Goal: Task Accomplishment & Management: Manage account settings

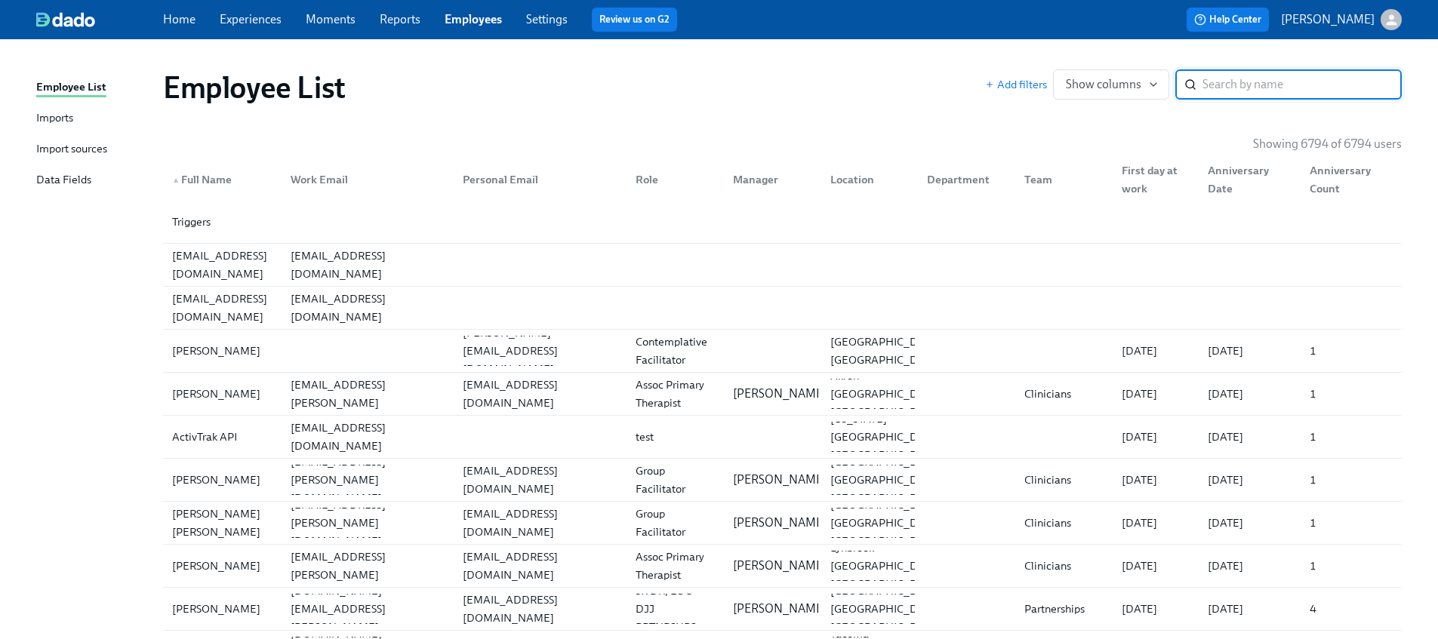
paste input "Hyman"
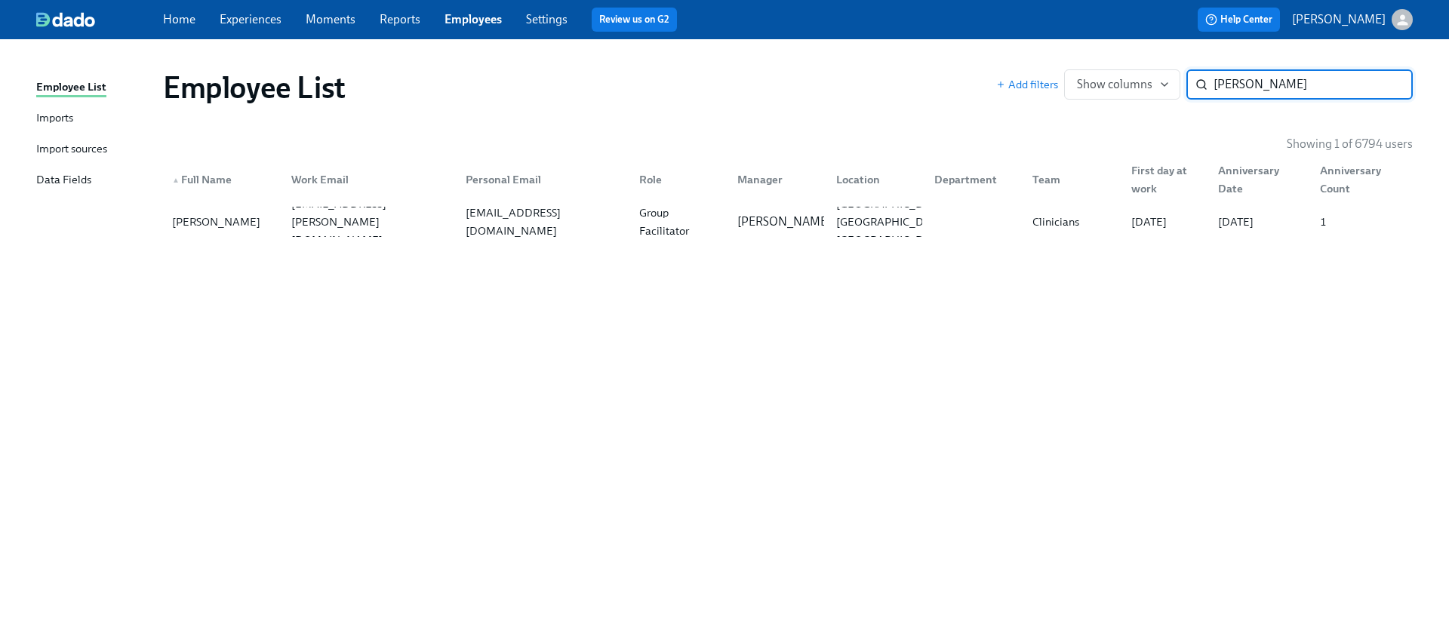
type input "Hyman"
click at [333, 235] on div "kamone.hyman@charliehealth.com" at bounding box center [366, 222] width 174 height 30
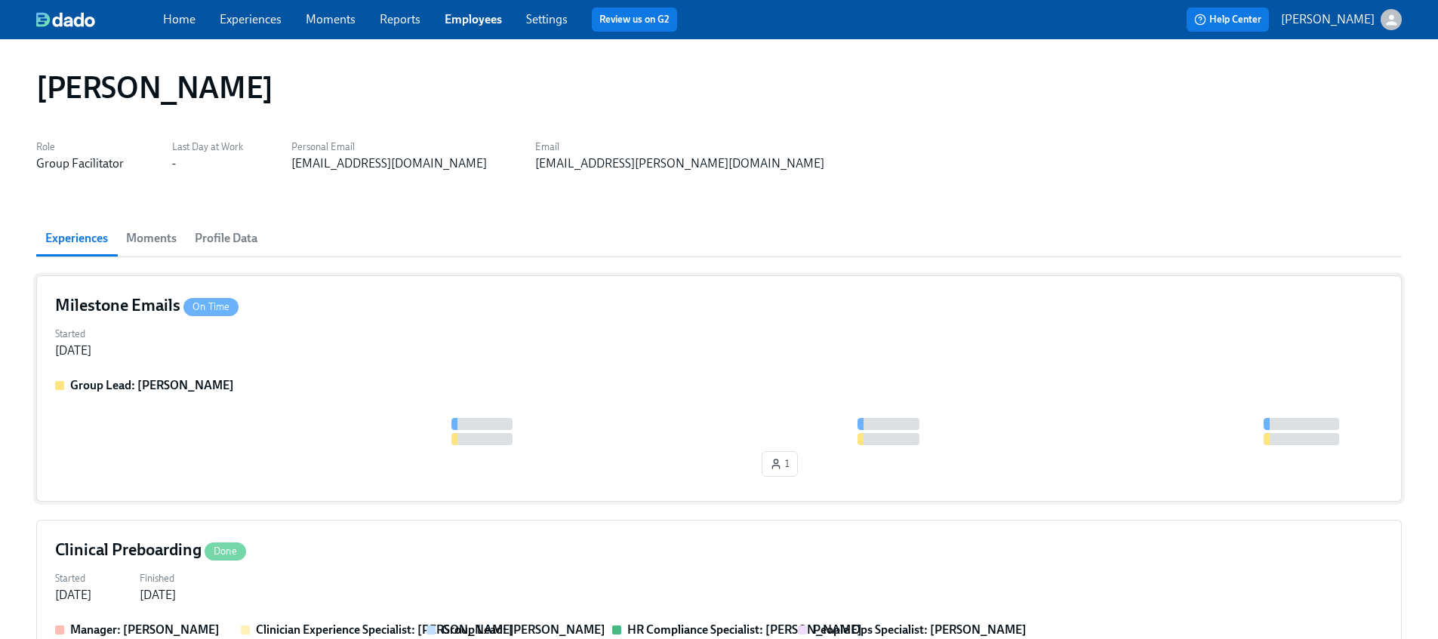
click at [158, 366] on div "Milestone Emails On Time Started Aug 23, 2025 Group Lead: Claire DeLise 1" at bounding box center [718, 388] width 1365 height 226
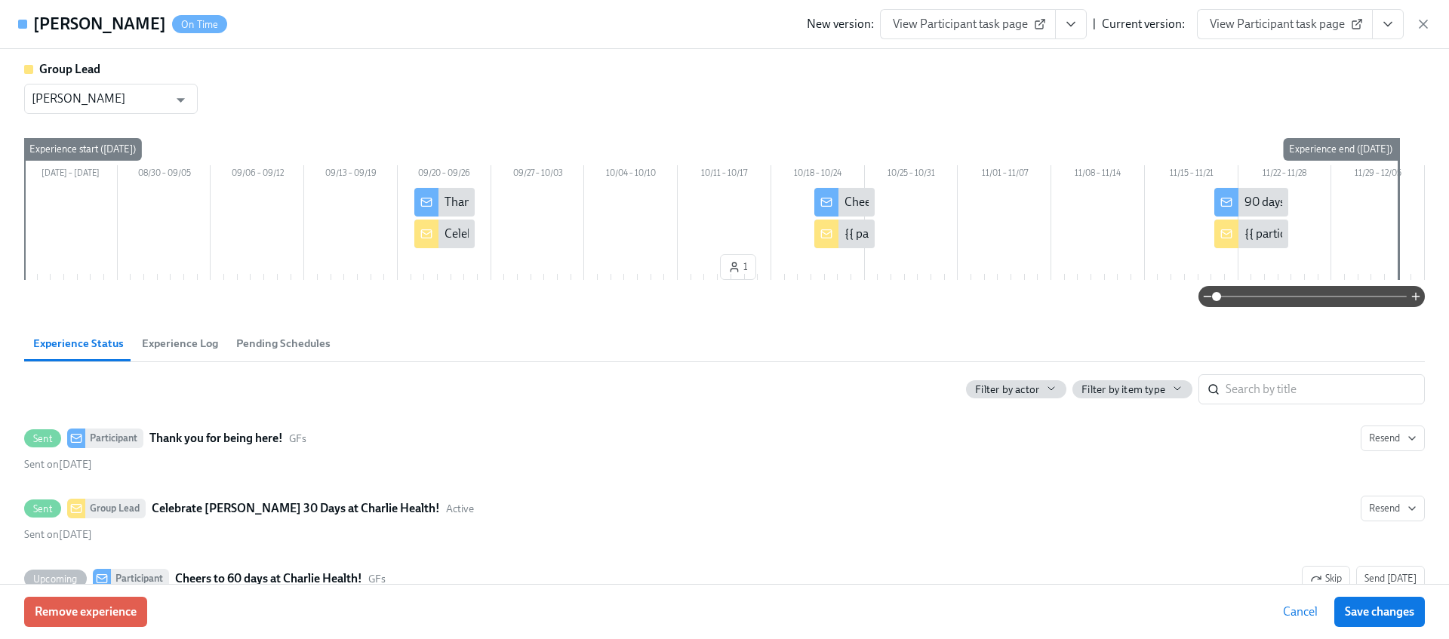
scroll to position [266, 0]
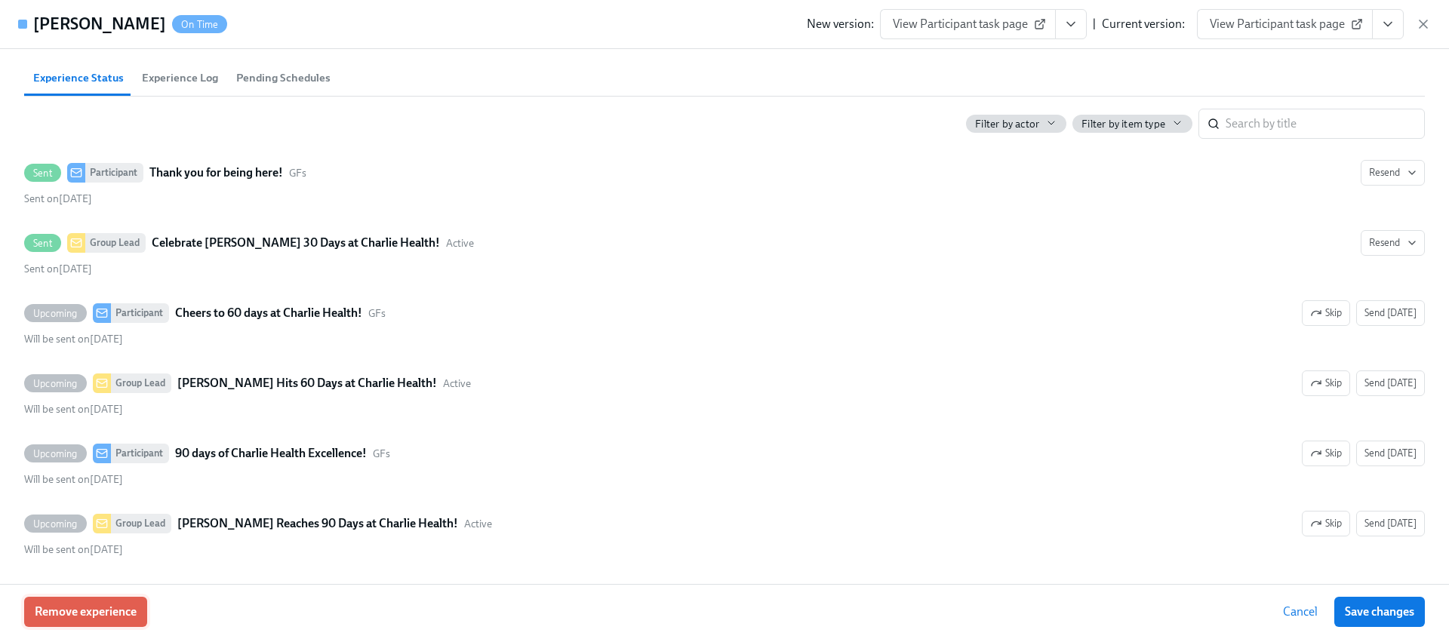
click at [61, 620] on button "Remove experience" at bounding box center [85, 612] width 123 height 30
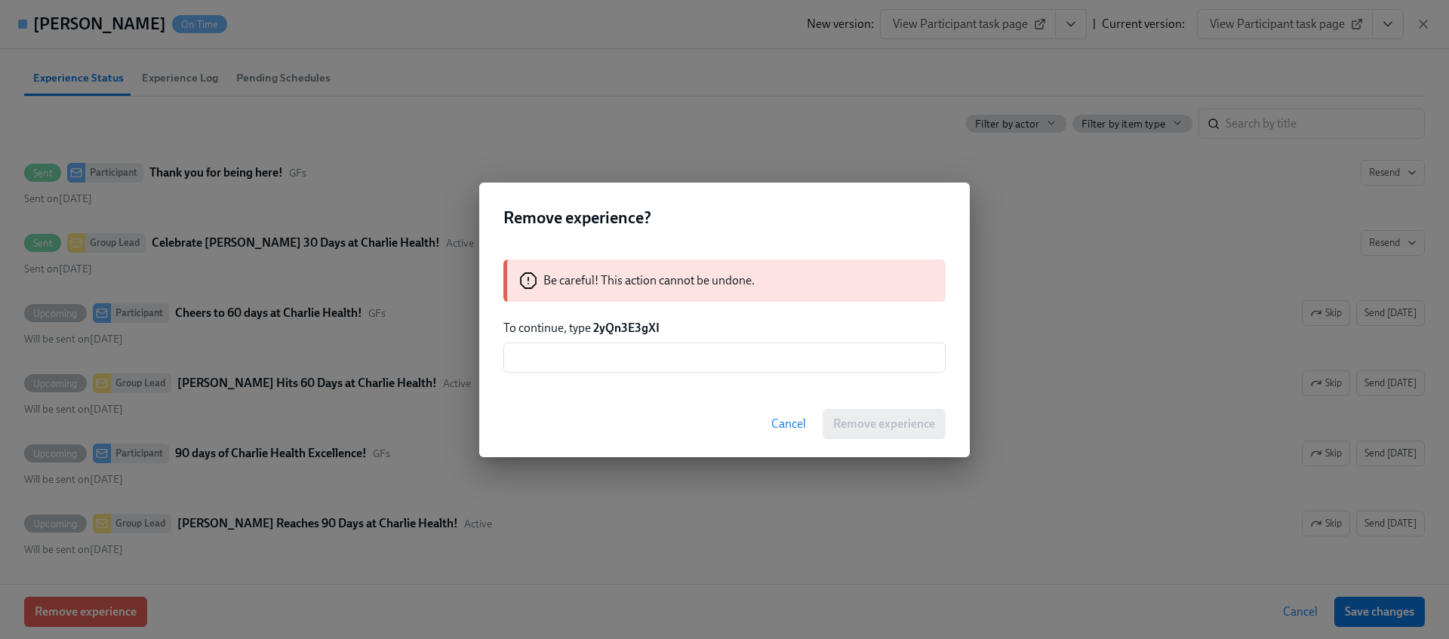
click at [620, 323] on strong "2yQn3E3gXI" at bounding box center [626, 328] width 66 height 14
copy strong "2yQn3E3gXI"
click at [623, 338] on div "Be careful! This action cannot be undone. To continue, type 2yQn3E3gXI ​" at bounding box center [724, 315] width 491 height 149
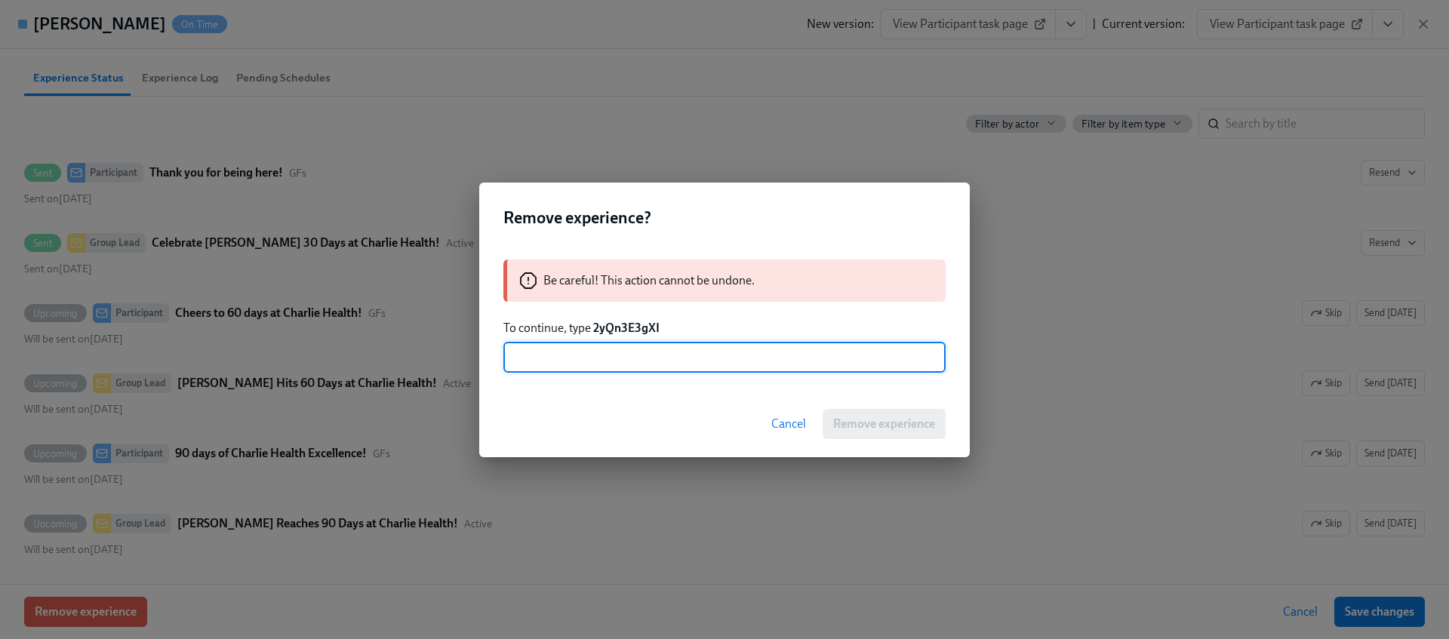
click at [634, 358] on input "text" at bounding box center [724, 358] width 442 height 30
paste input "2yQn3E3gXI"
type input "2yQn3E3gXI"
click at [852, 427] on span "Remove experience" at bounding box center [884, 424] width 102 height 15
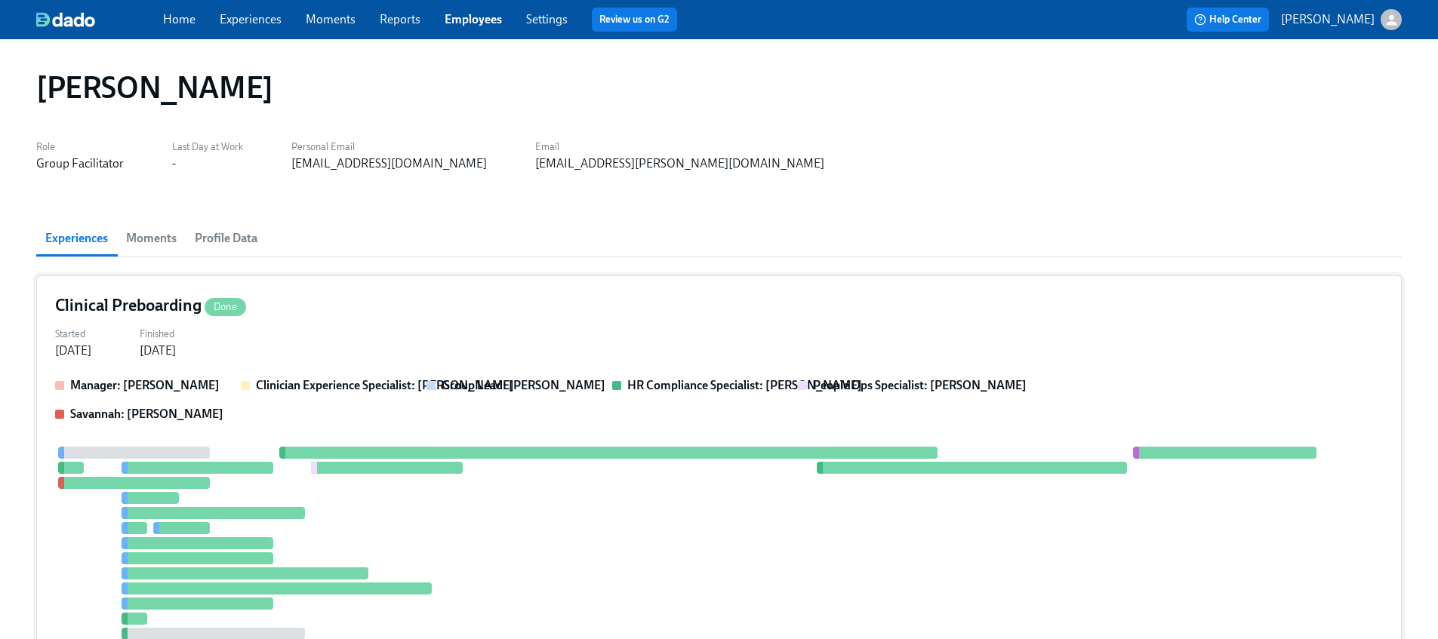
click at [195, 469] on div at bounding box center [197, 468] width 152 height 12
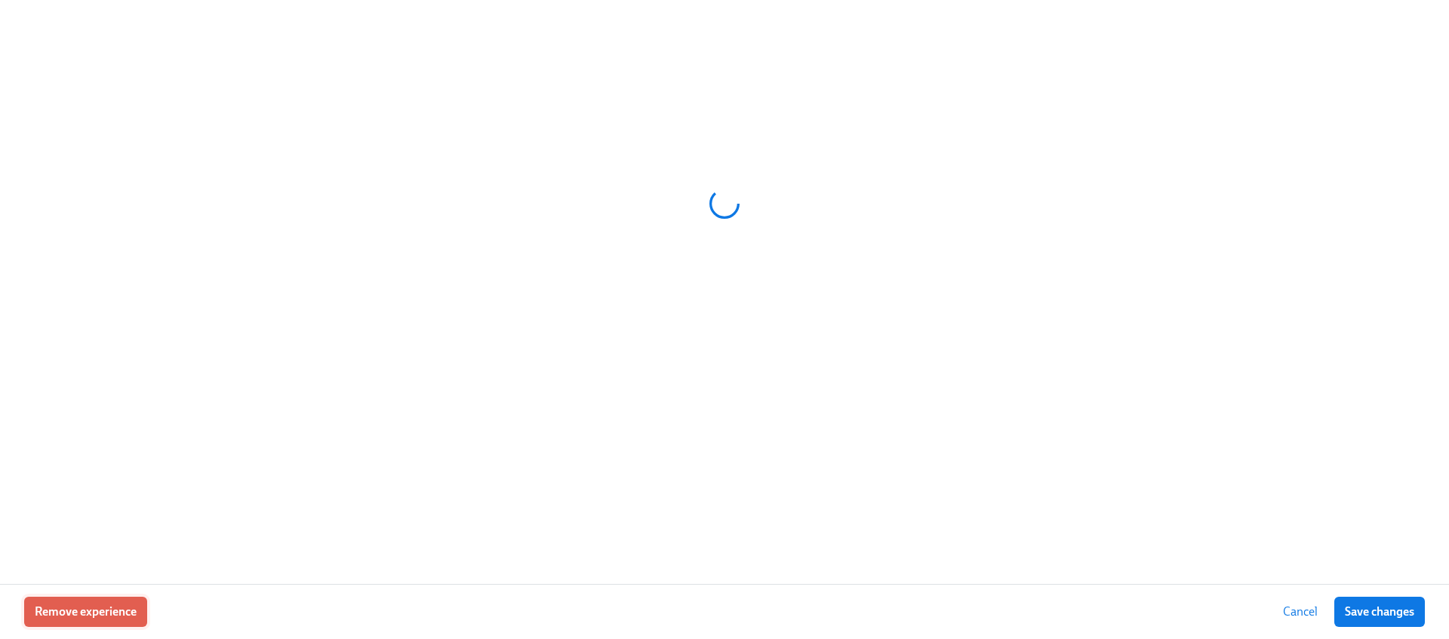
click at [96, 622] on button "Remove experience" at bounding box center [85, 612] width 123 height 30
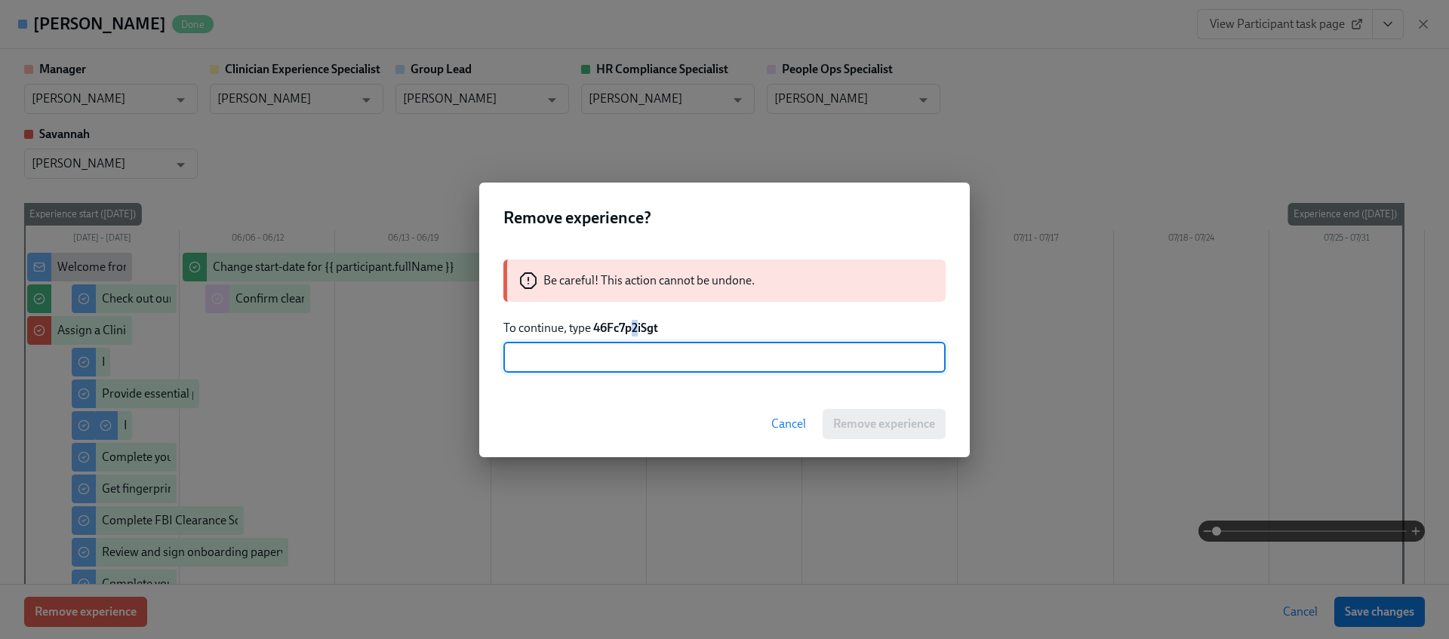
click at [636, 326] on strong "46Fc7p2iSgt" at bounding box center [625, 328] width 65 height 14
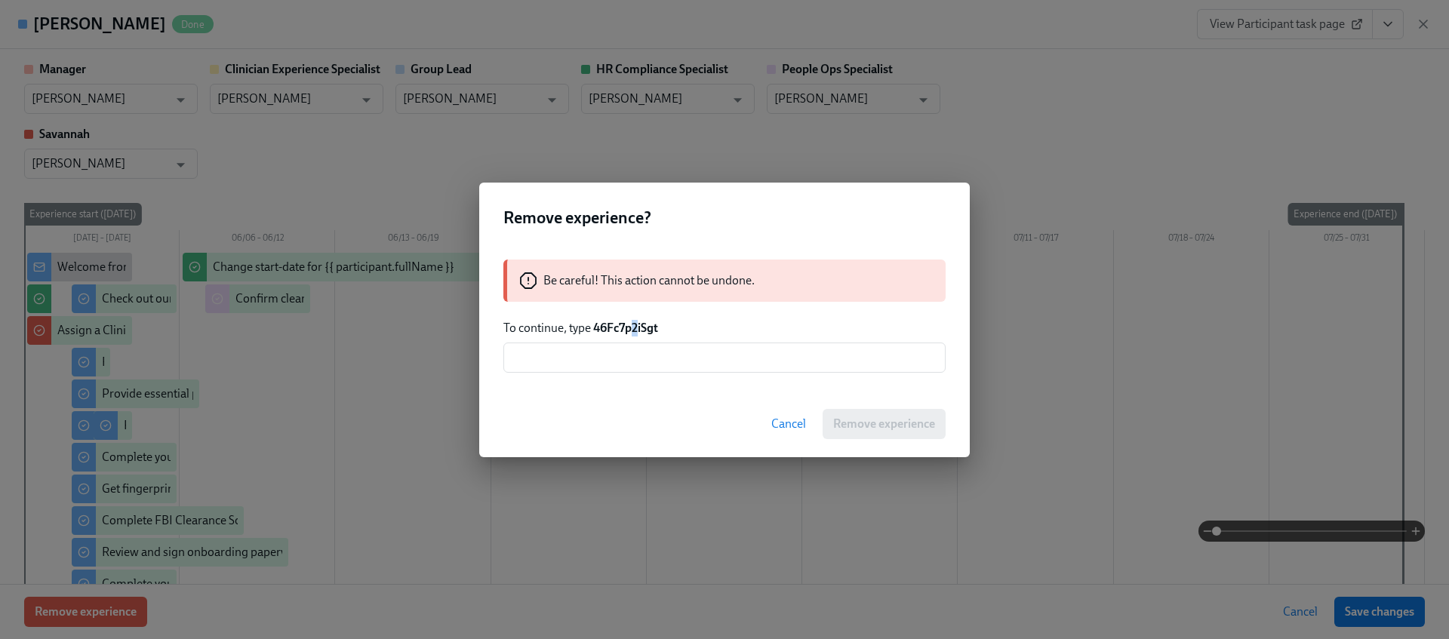
click at [636, 326] on strong "46Fc7p2iSgt" at bounding box center [625, 328] width 65 height 14
click at [629, 358] on input "text" at bounding box center [724, 358] width 442 height 30
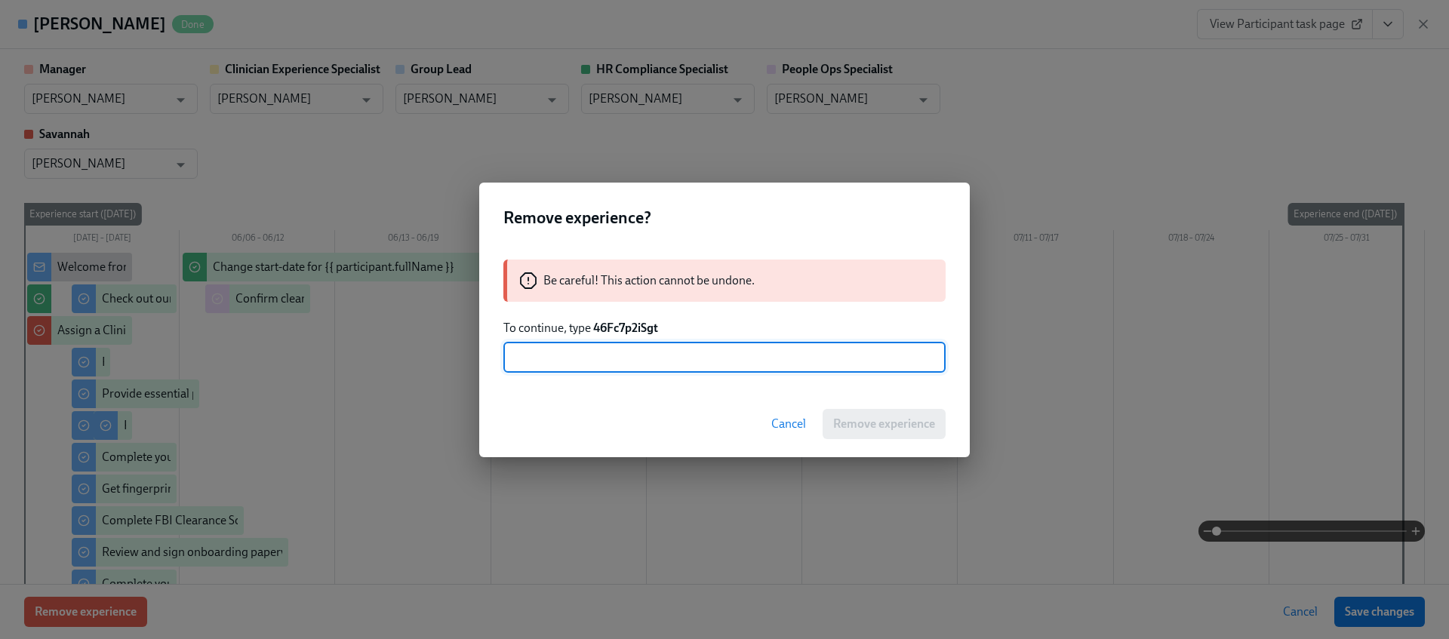
click at [623, 331] on strong "46Fc7p2iSgt" at bounding box center [625, 328] width 65 height 14
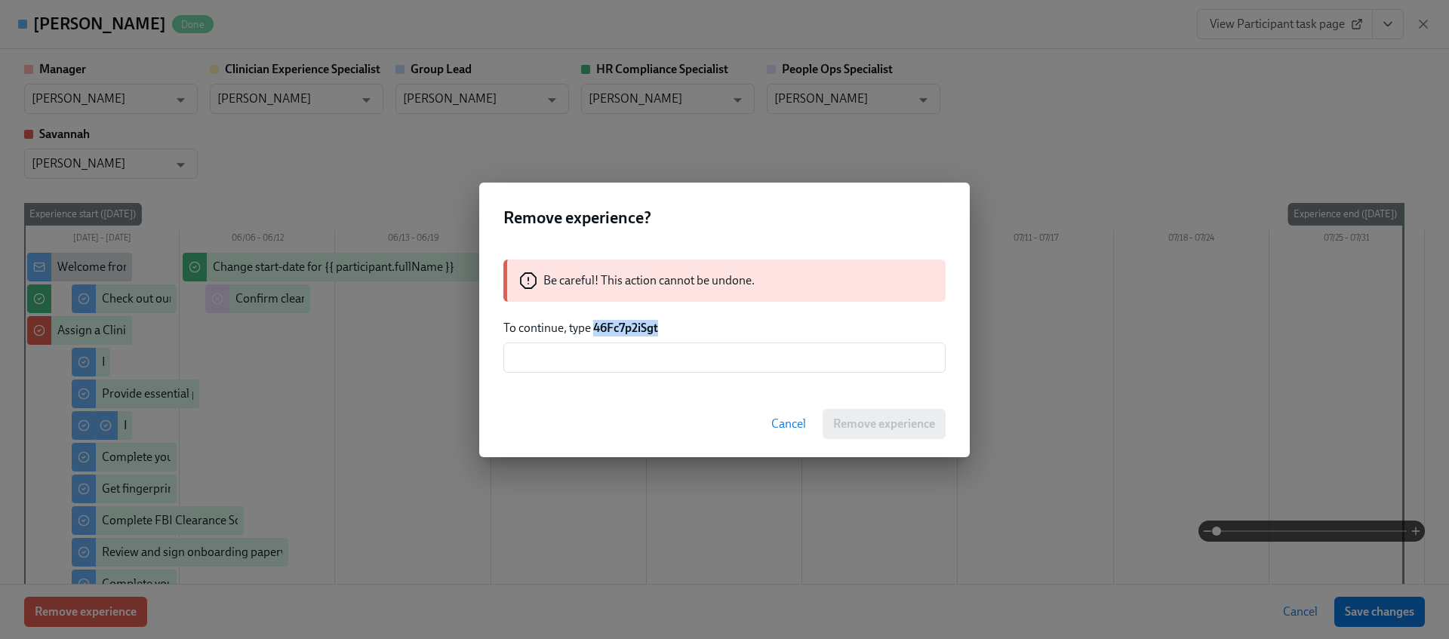
click at [623, 331] on strong "46Fc7p2iSgt" at bounding box center [625, 328] width 65 height 14
copy strong "46Fc7p2iSgt"
click at [626, 353] on input "text" at bounding box center [724, 358] width 442 height 30
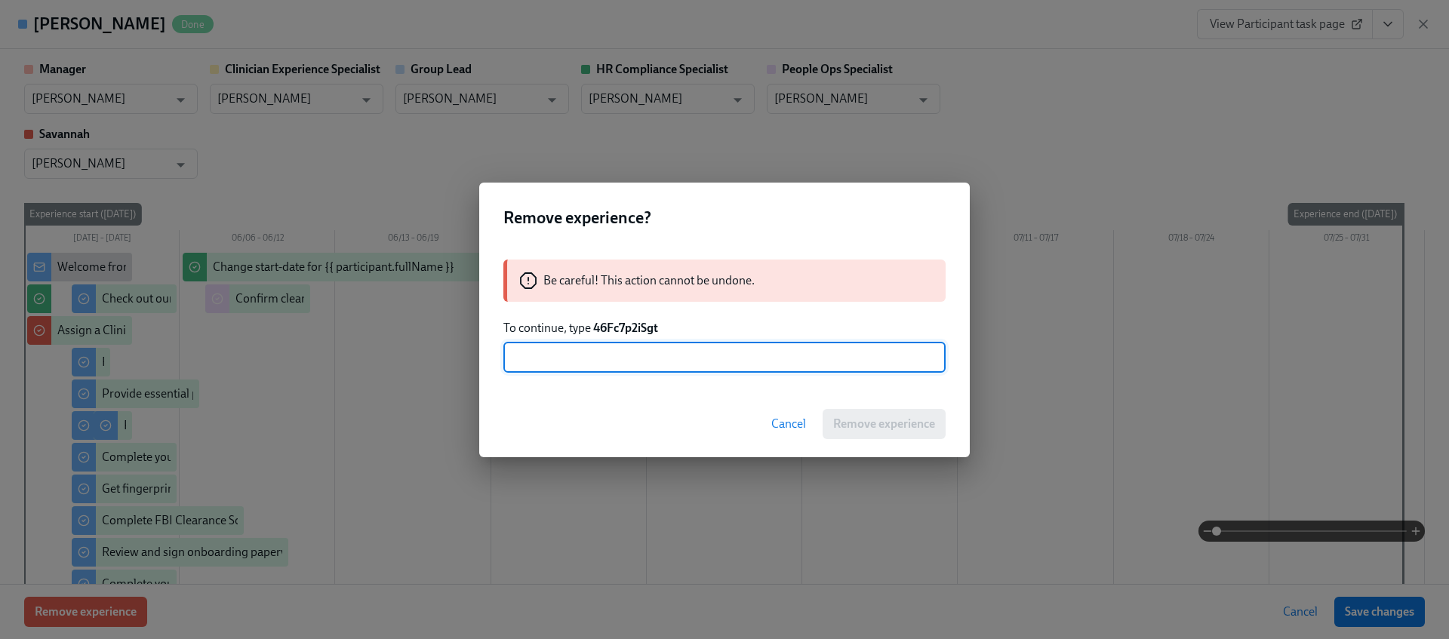
paste input "46Fc7p2iSgt"
type input "46Fc7p2iSgt"
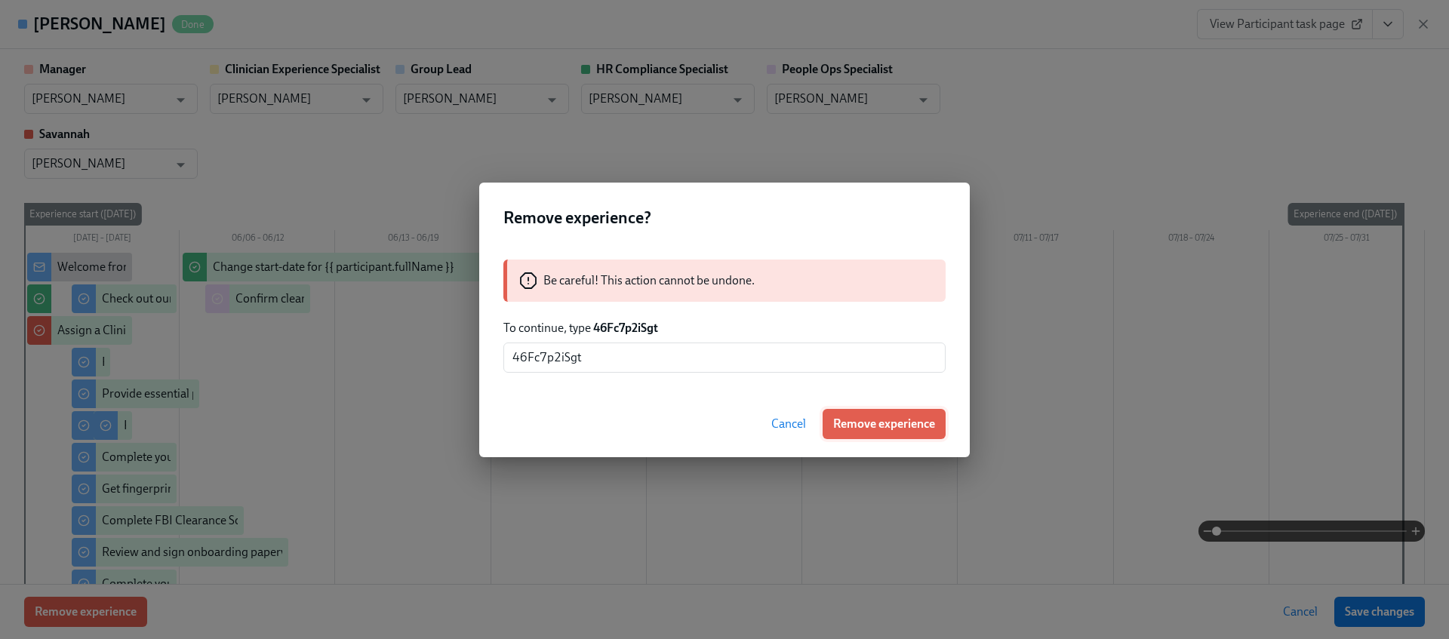
click at [851, 420] on span "Remove experience" at bounding box center [884, 424] width 102 height 15
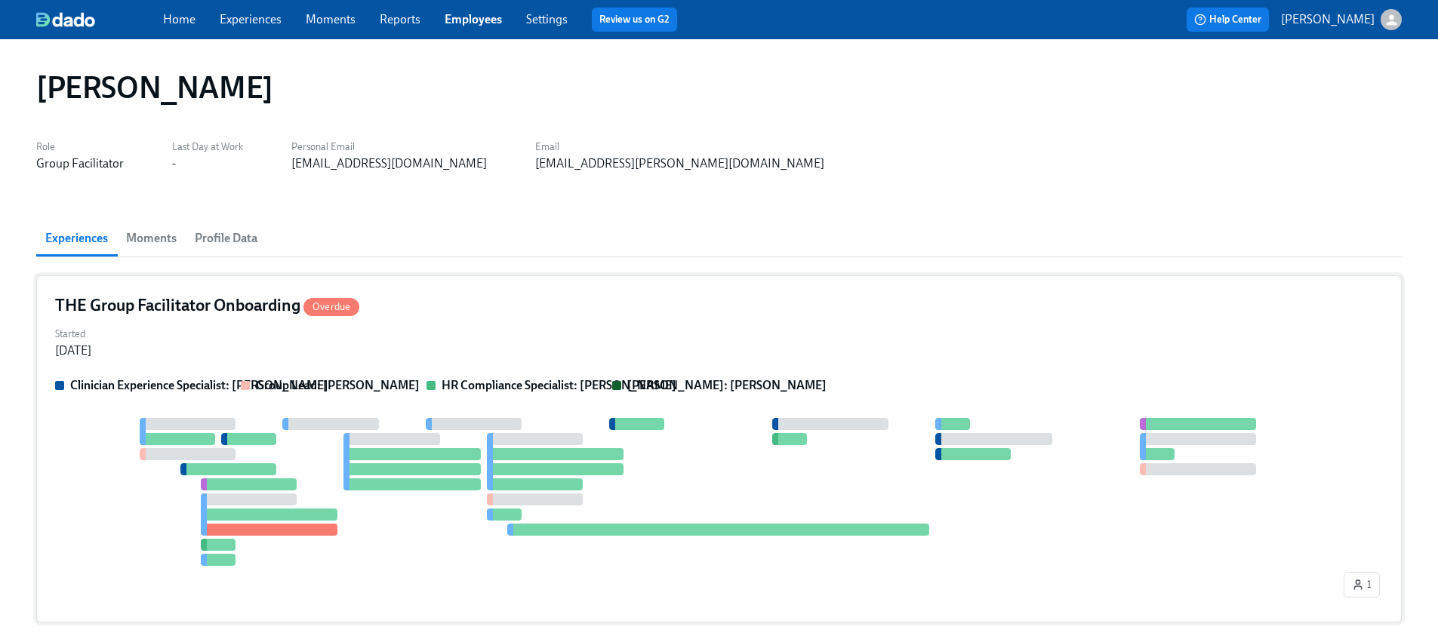
click at [272, 454] on div at bounding box center [697, 492] width 1285 height 148
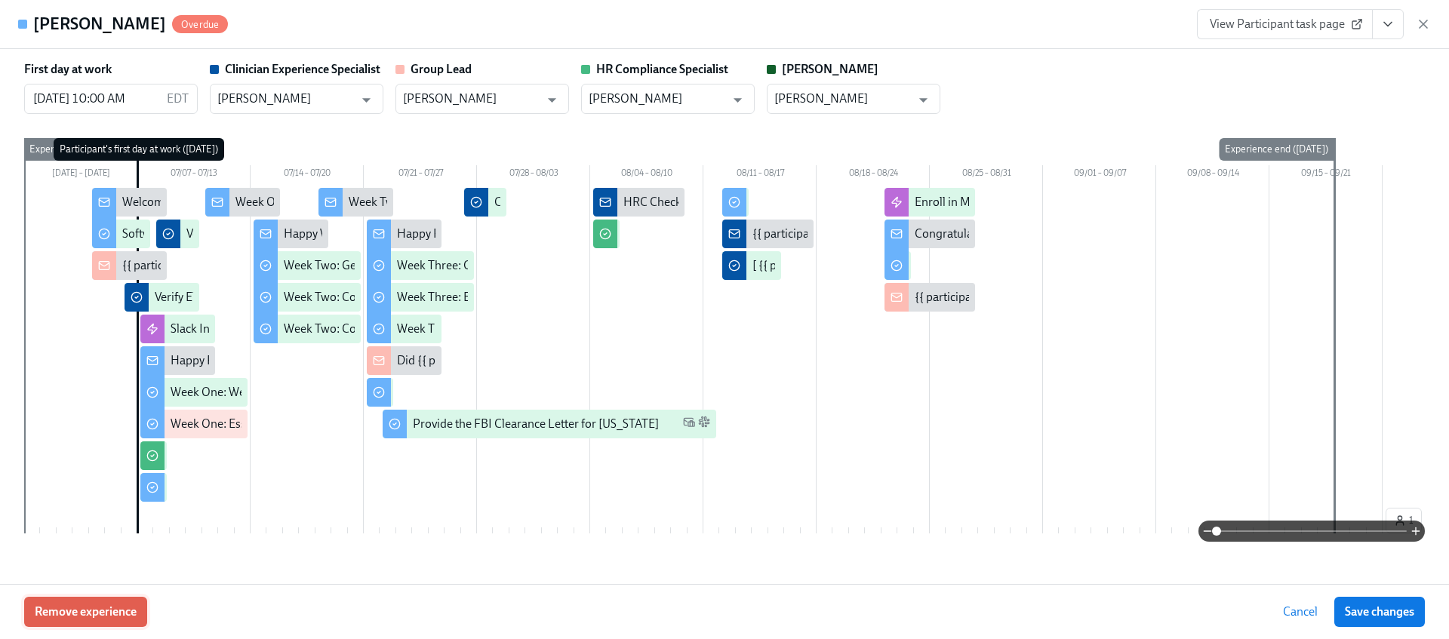
click at [71, 623] on button "Remove experience" at bounding box center [85, 612] width 123 height 30
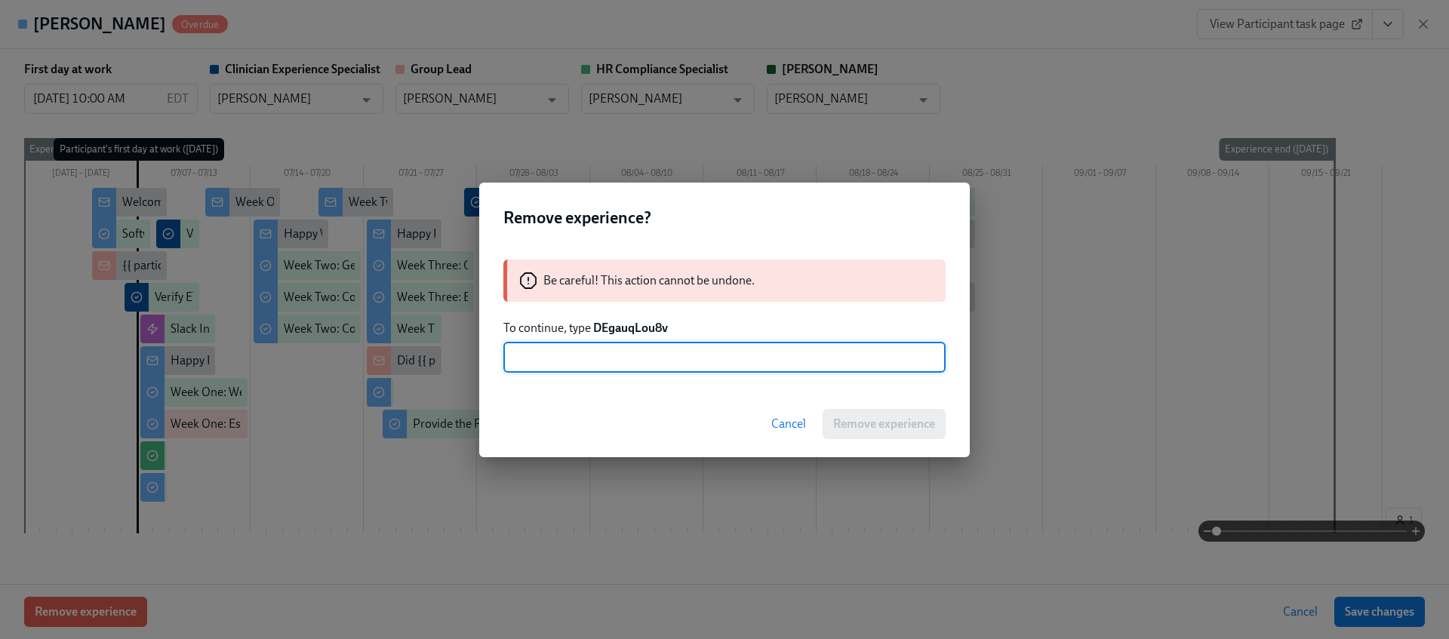
click at [609, 327] on strong "DEgauqLou8v" at bounding box center [630, 328] width 75 height 14
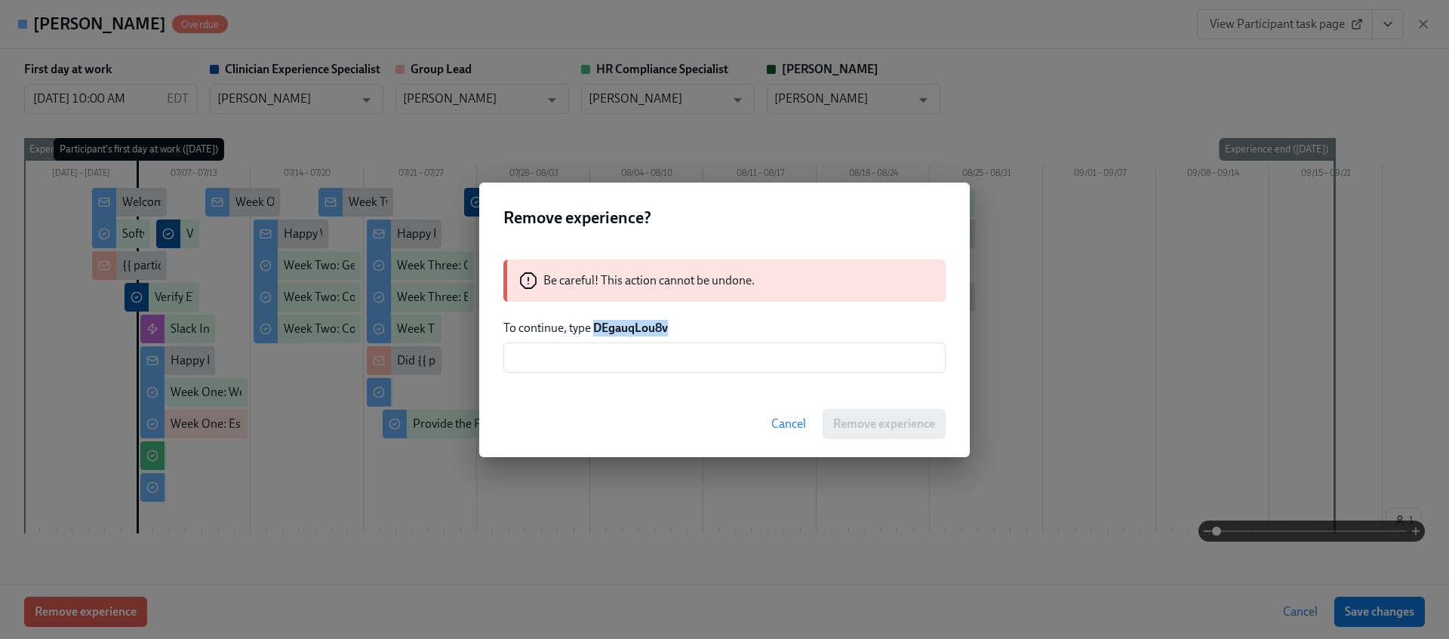
click at [609, 327] on strong "DEgauqLou8v" at bounding box center [630, 328] width 75 height 14
copy strong "DEgauqLou8v"
click at [622, 380] on div "Be careful! This action cannot be undone. To continue, type DEgauqLou8v ​" at bounding box center [724, 315] width 491 height 149
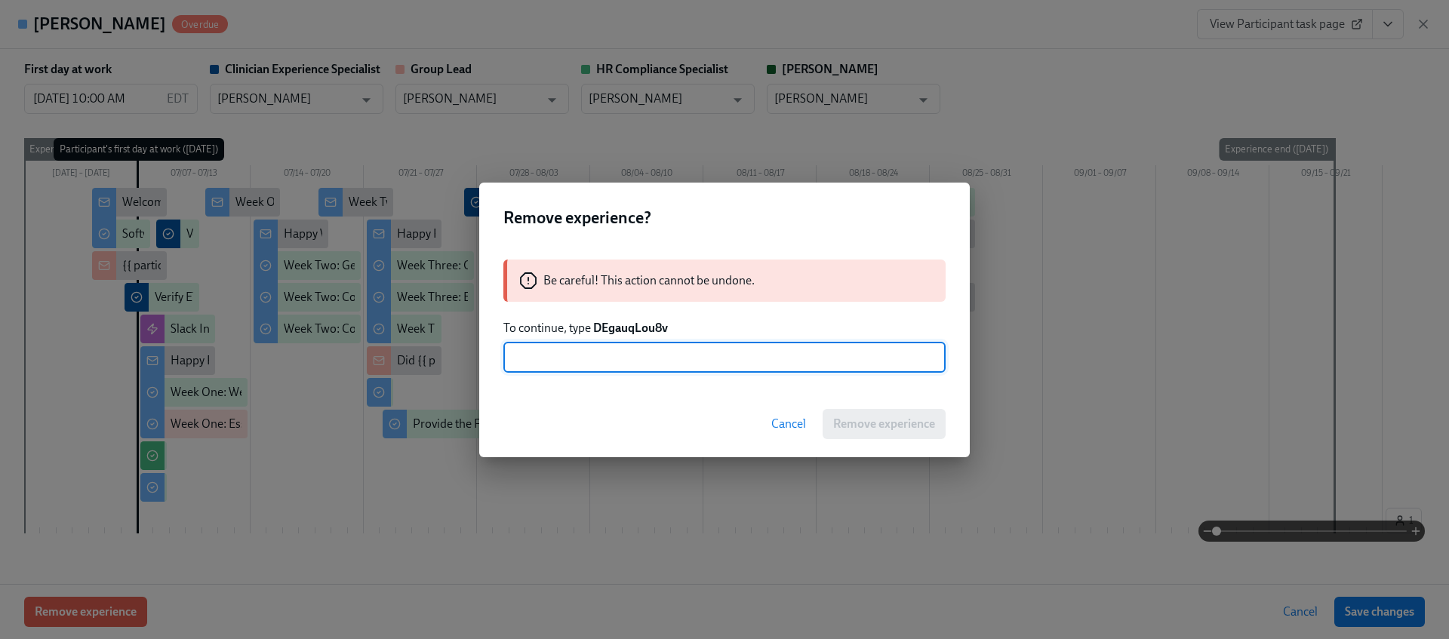
click at [628, 362] on input "text" at bounding box center [724, 358] width 442 height 30
paste input "DEgauqLou8v"
type input "DEgauqLou8v"
click at [879, 410] on button "Remove experience" at bounding box center [884, 424] width 123 height 30
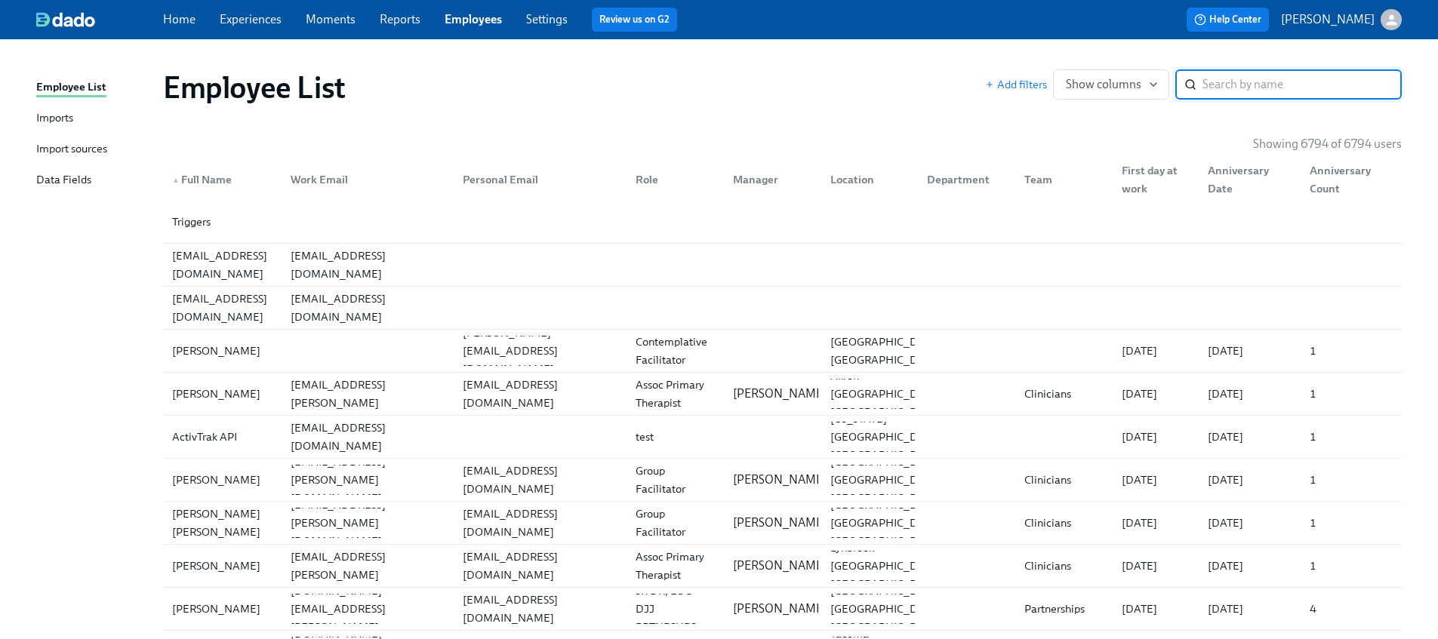
paste input "Micayla Schwar"
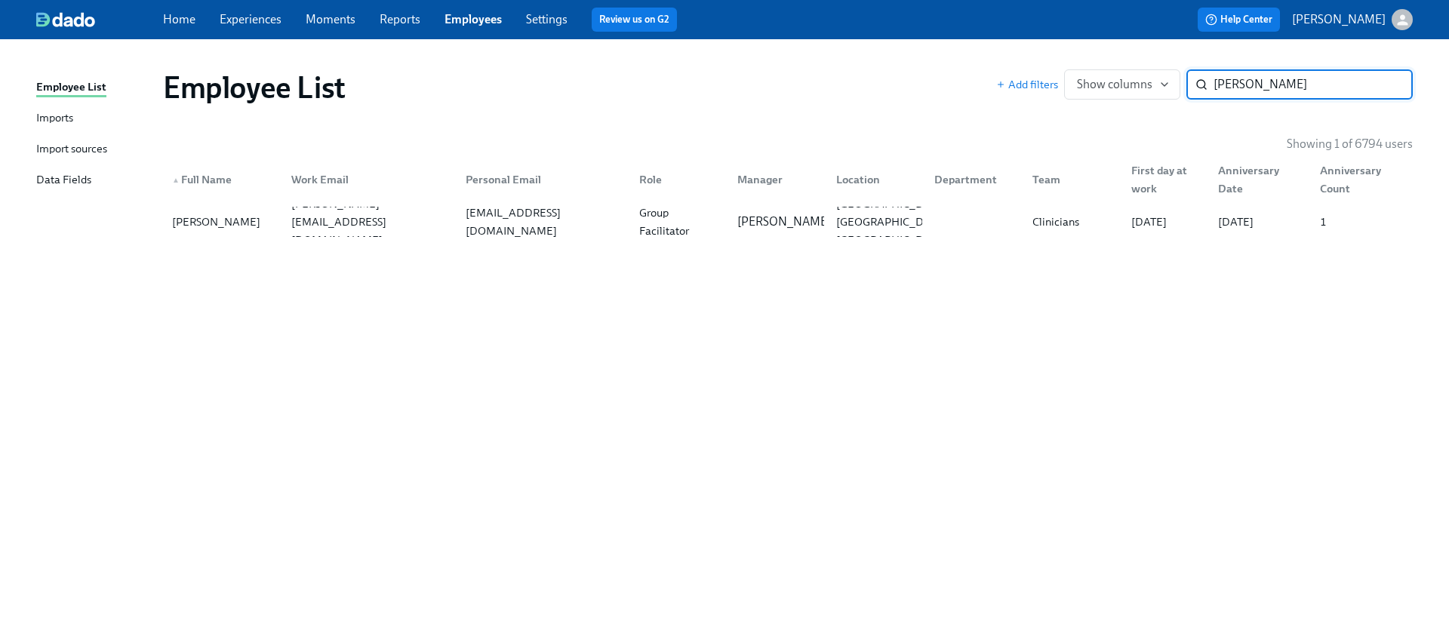
type input "[PERSON_NAME]"
click at [265, 237] on div "Micayla Schwar micayla.schwar@charliehealth.com mschwar491@gmail.com Group Faci…" at bounding box center [788, 222] width 1250 height 42
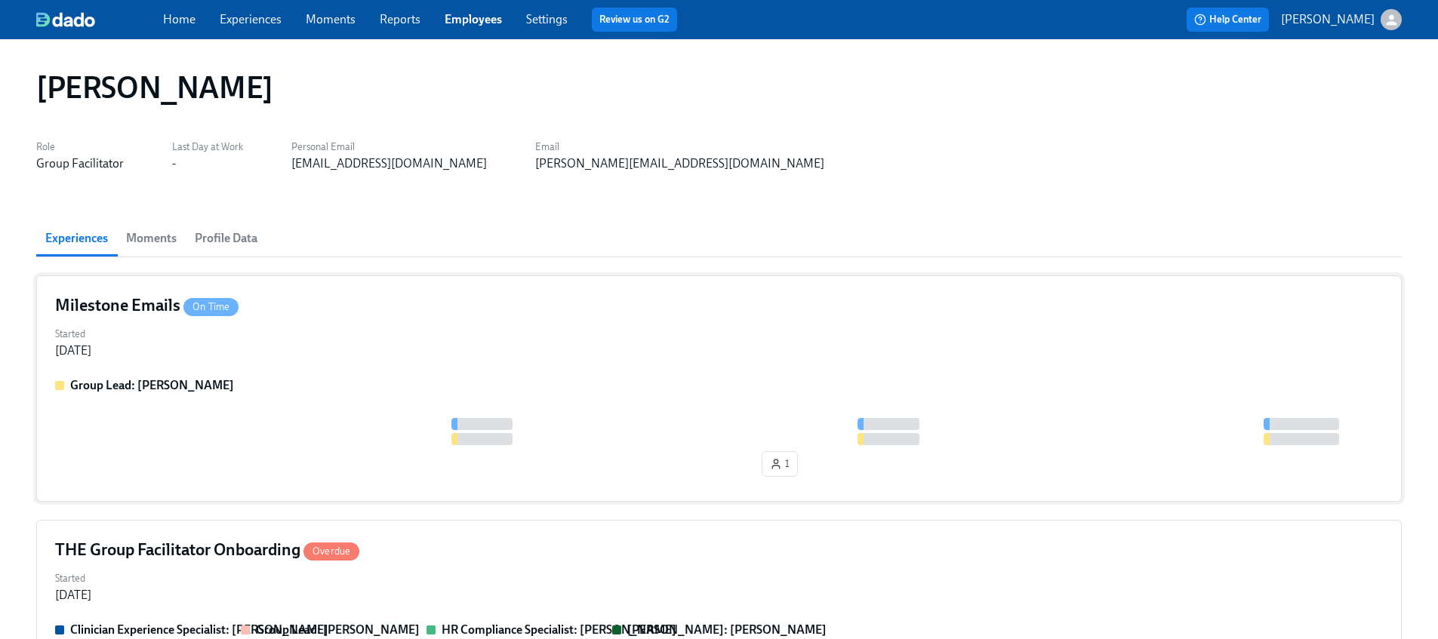
click at [206, 341] on div "Started Aug 23, 2025" at bounding box center [718, 341] width 1327 height 36
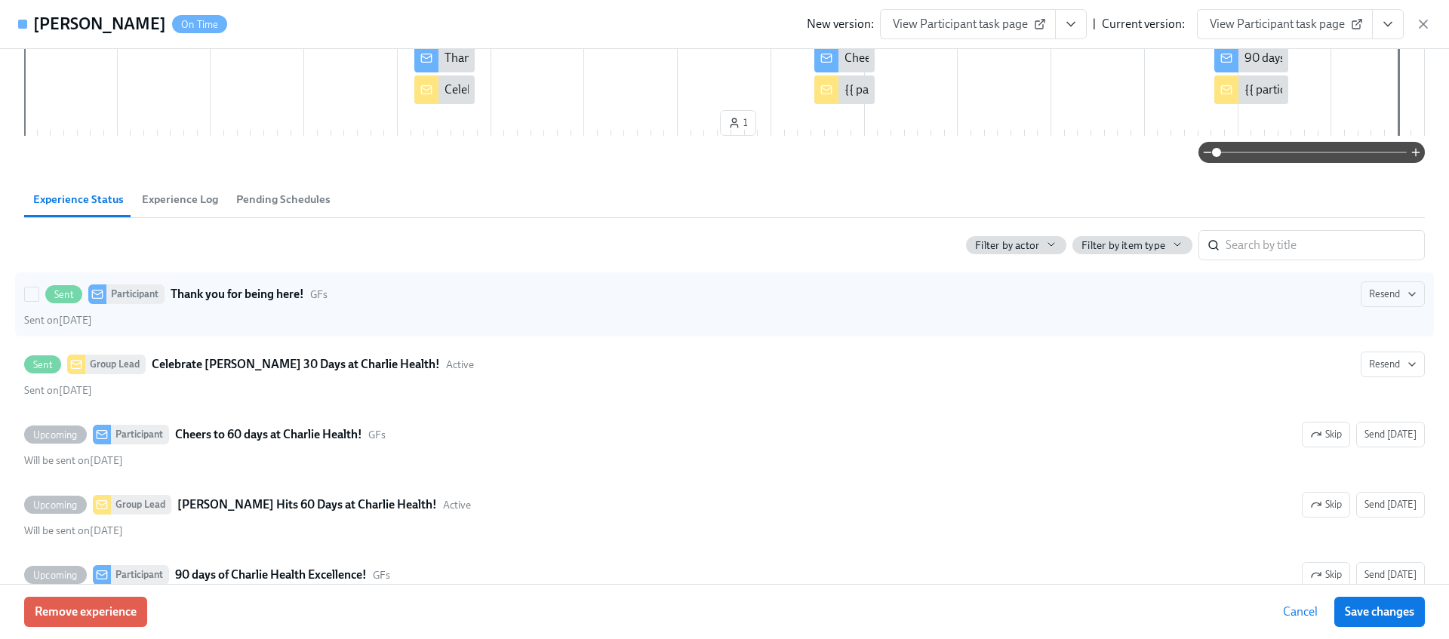
scroll to position [266, 0]
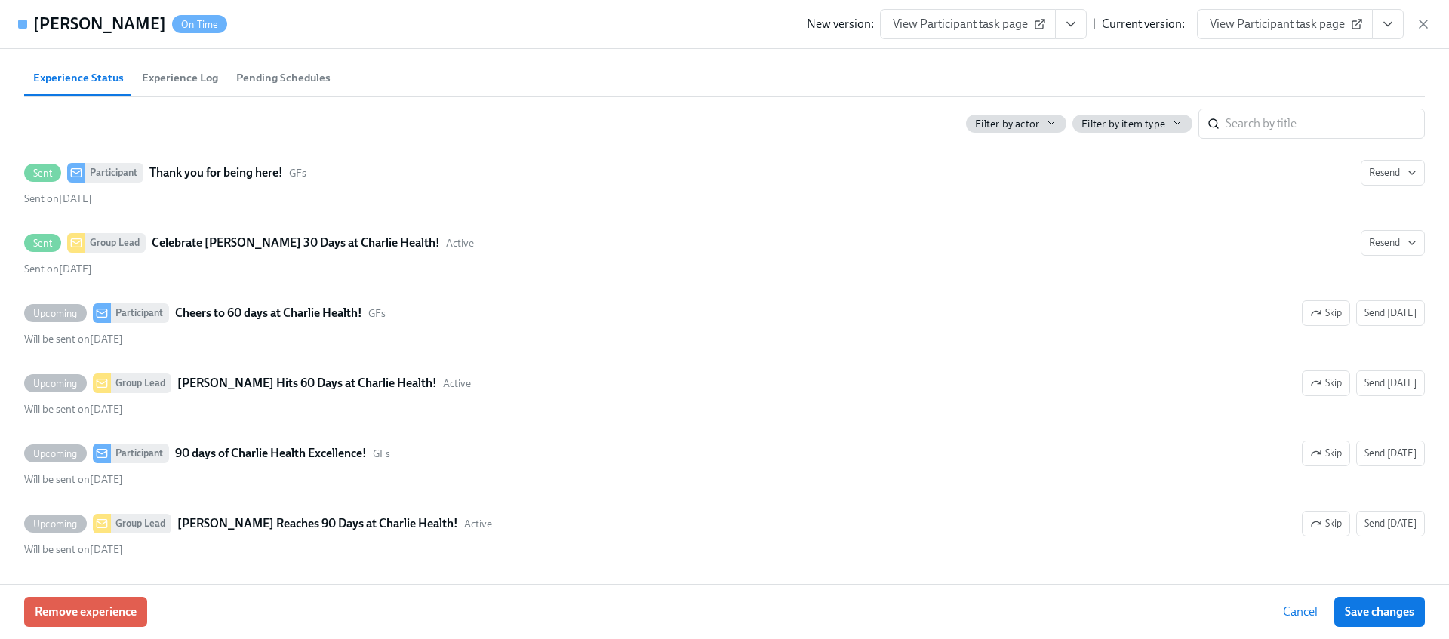
click at [72, 584] on div "Remove experience Cancel Save changes" at bounding box center [724, 611] width 1449 height 55
click at [86, 632] on div "Remove experience Cancel Save changes" at bounding box center [724, 611] width 1449 height 55
click at [79, 626] on button "Remove experience" at bounding box center [85, 612] width 123 height 30
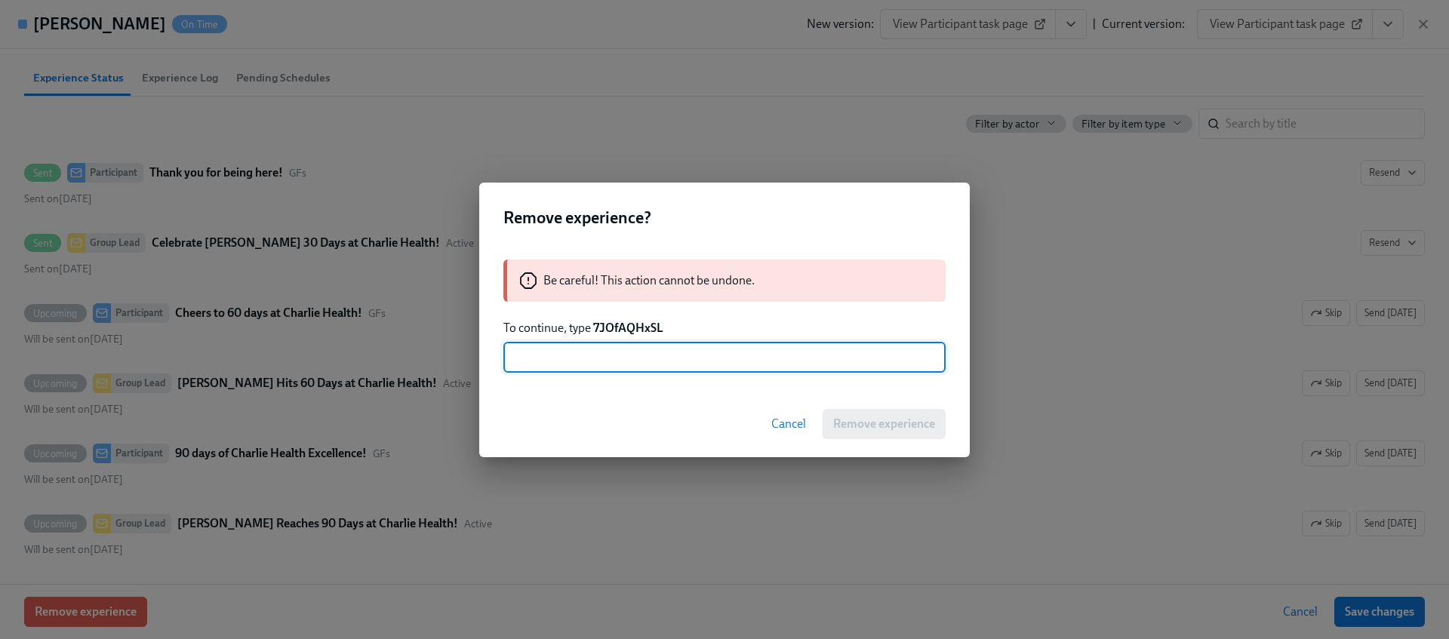
click at [624, 328] on strong "7JOfAQHxSL" at bounding box center [628, 328] width 70 height 14
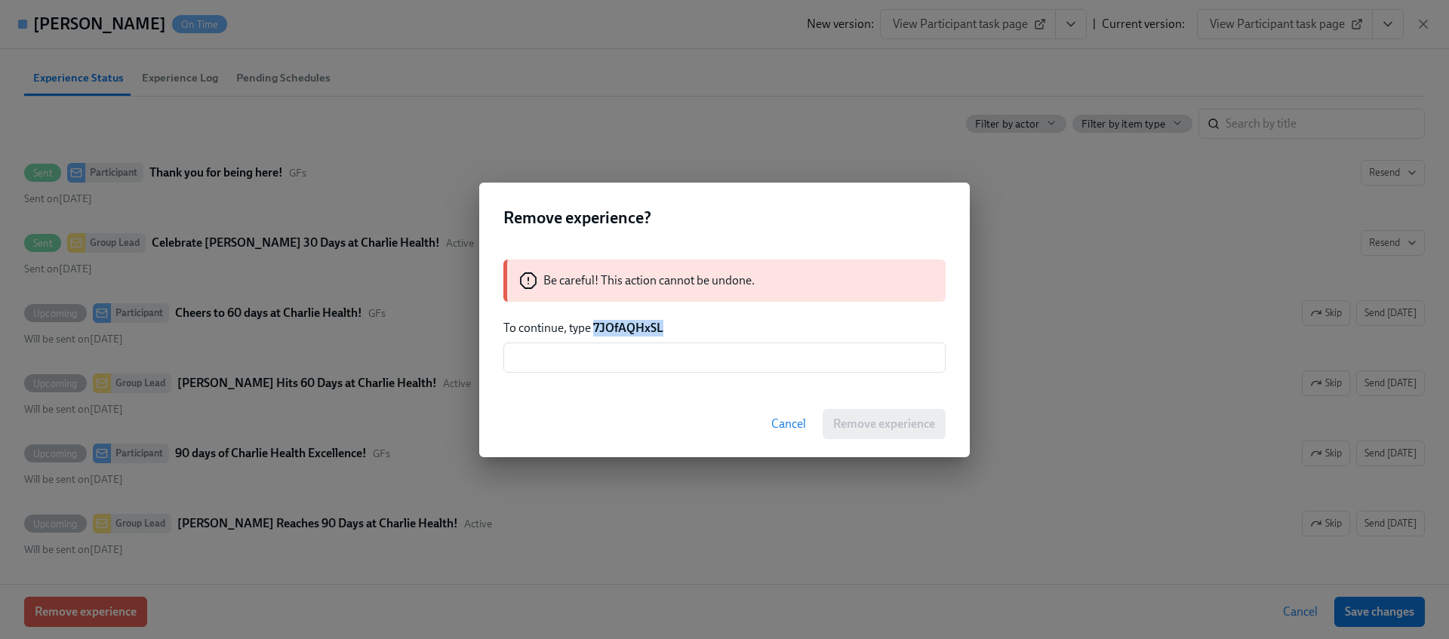
click at [624, 328] on strong "7JOfAQHxSL" at bounding box center [628, 328] width 70 height 14
copy strong "7JOfAQHxSL"
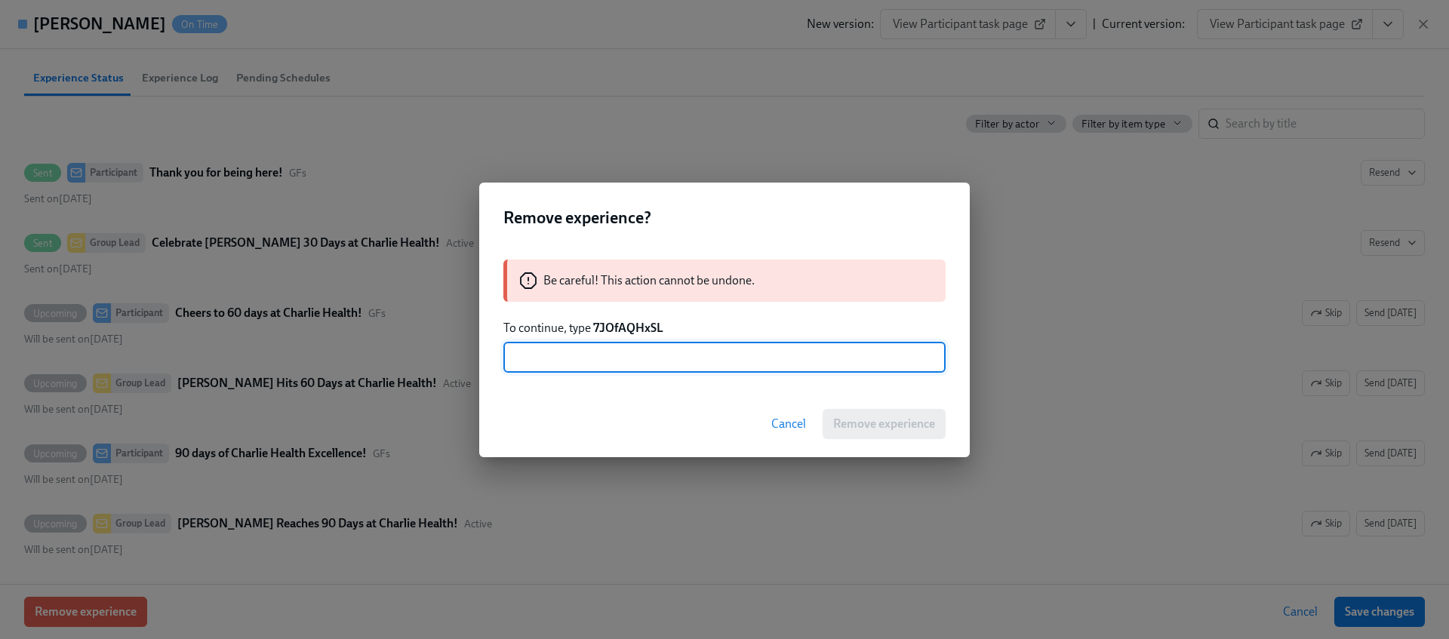
click at [604, 354] on input "text" at bounding box center [724, 358] width 442 height 30
paste input "7JOfAQHxSL"
type input "7JOfAQHxSL"
click at [849, 417] on span "Remove experience" at bounding box center [884, 424] width 102 height 15
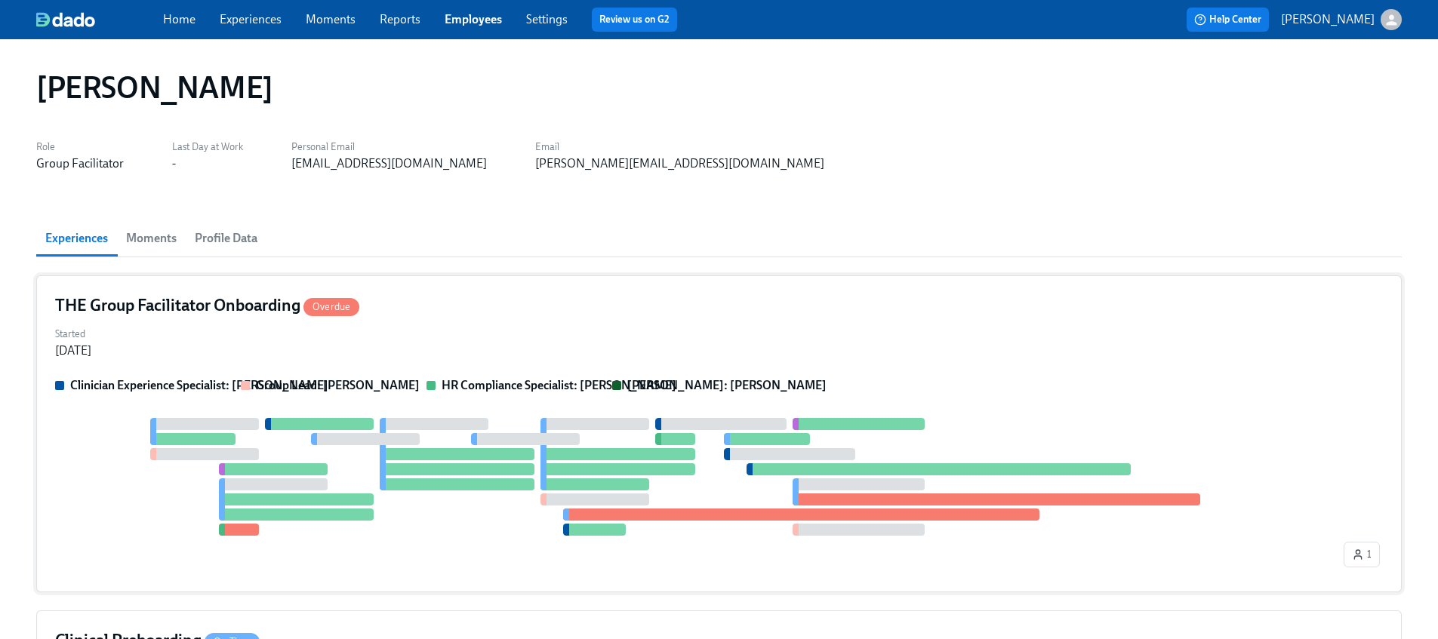
click at [264, 408] on div "Clinician Experience Specialist: Maggie Greenawalt Group Lead: Claire DeLise HR…" at bounding box center [718, 475] width 1327 height 196
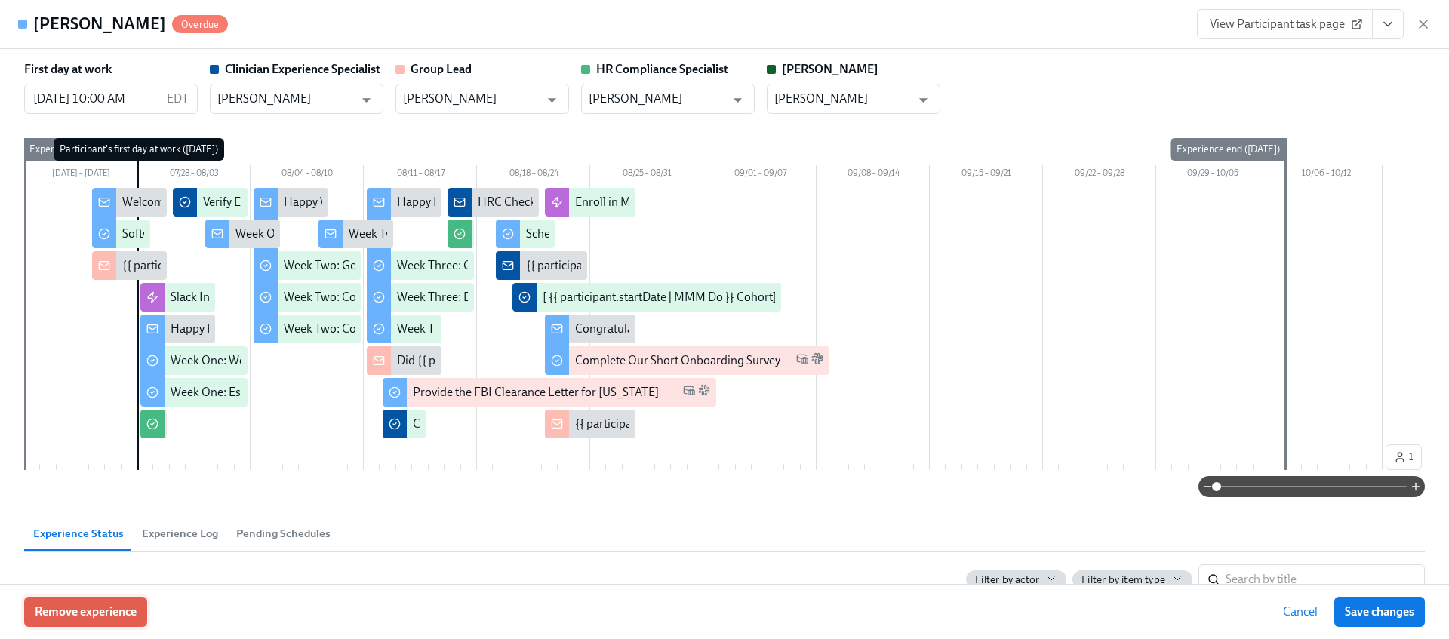
click at [93, 618] on span "Remove experience" at bounding box center [86, 611] width 102 height 15
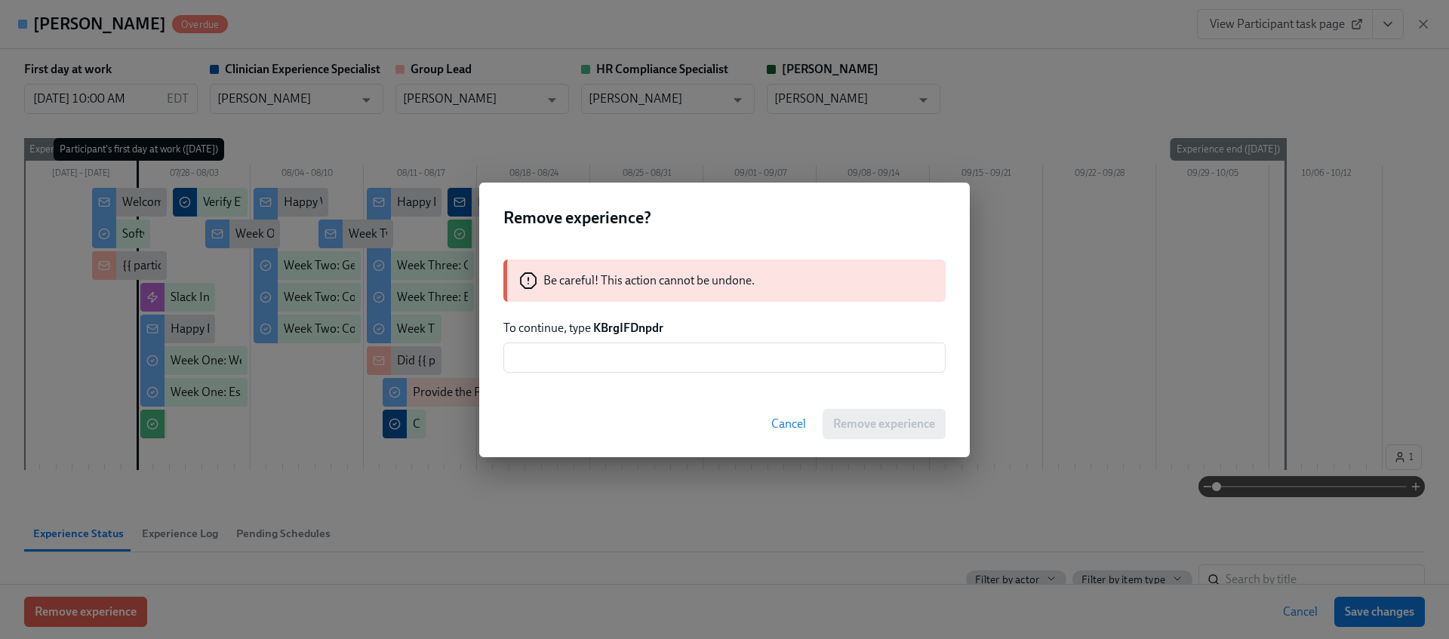
click at [624, 321] on strong "KBrgIFDnpdr" at bounding box center [628, 328] width 70 height 14
copy strong "KBrgIFDnpdr"
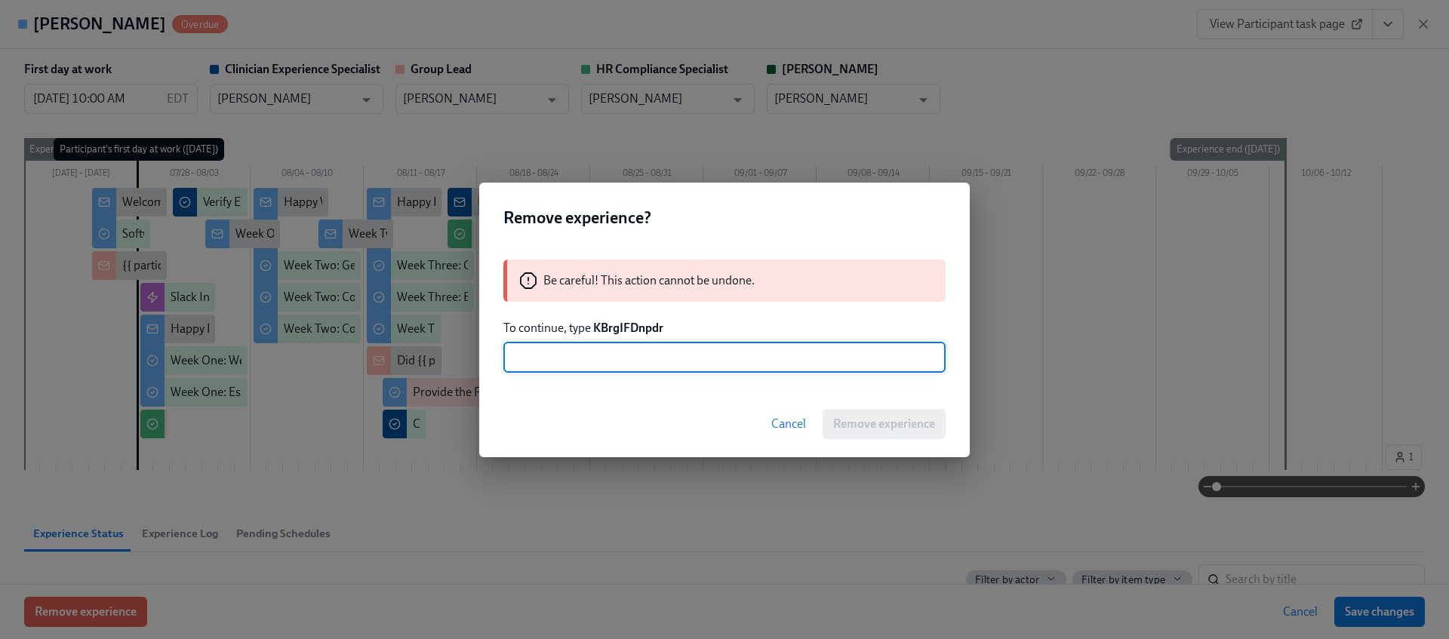
click at [620, 355] on input "text" at bounding box center [724, 358] width 442 height 30
paste input "KBrgIFDnpdr"
type input "KBrgIFDnpdr"
click at [850, 428] on span "Remove experience" at bounding box center [884, 424] width 102 height 15
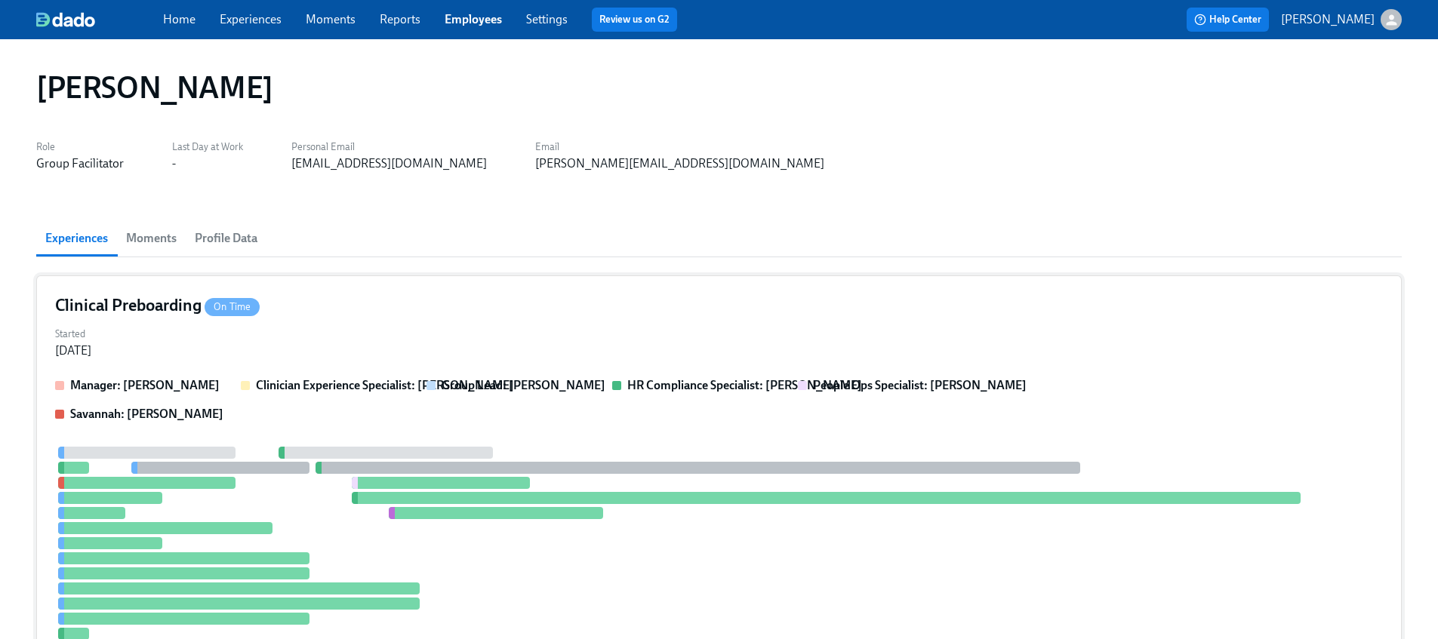
click at [272, 520] on div at bounding box center [697, 543] width 1285 height 193
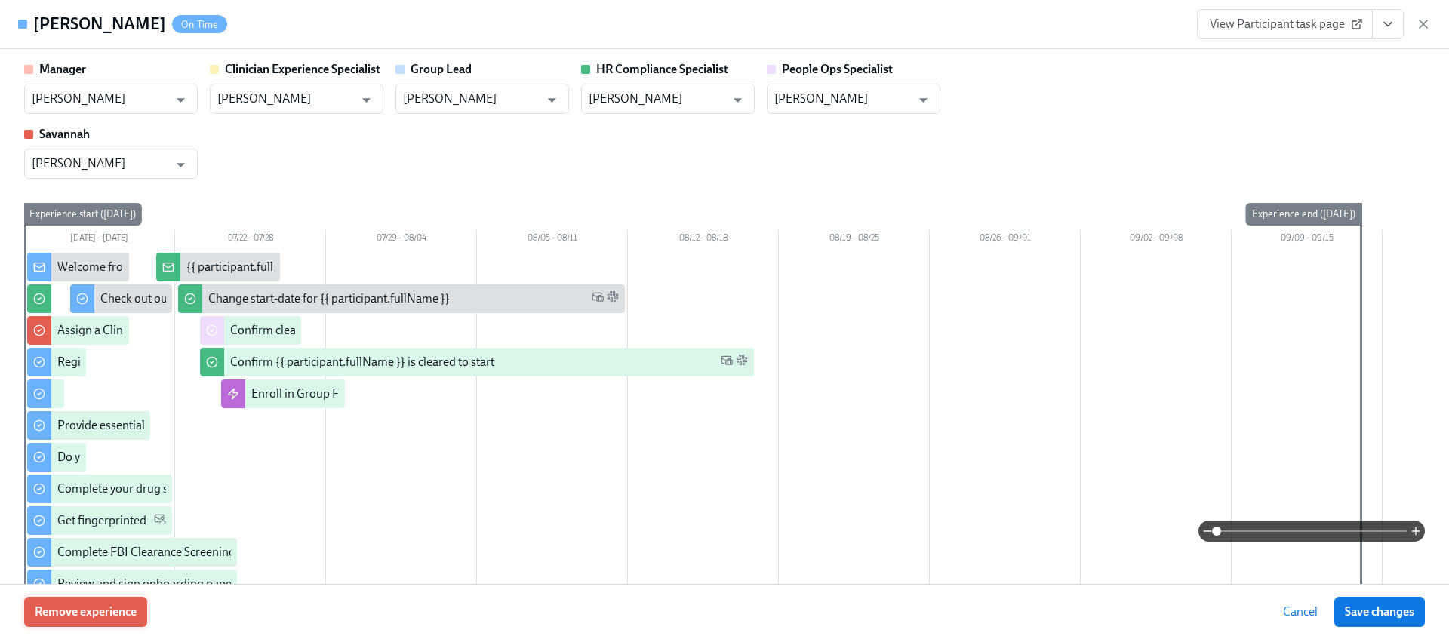
click at [75, 617] on span "Remove experience" at bounding box center [86, 611] width 102 height 15
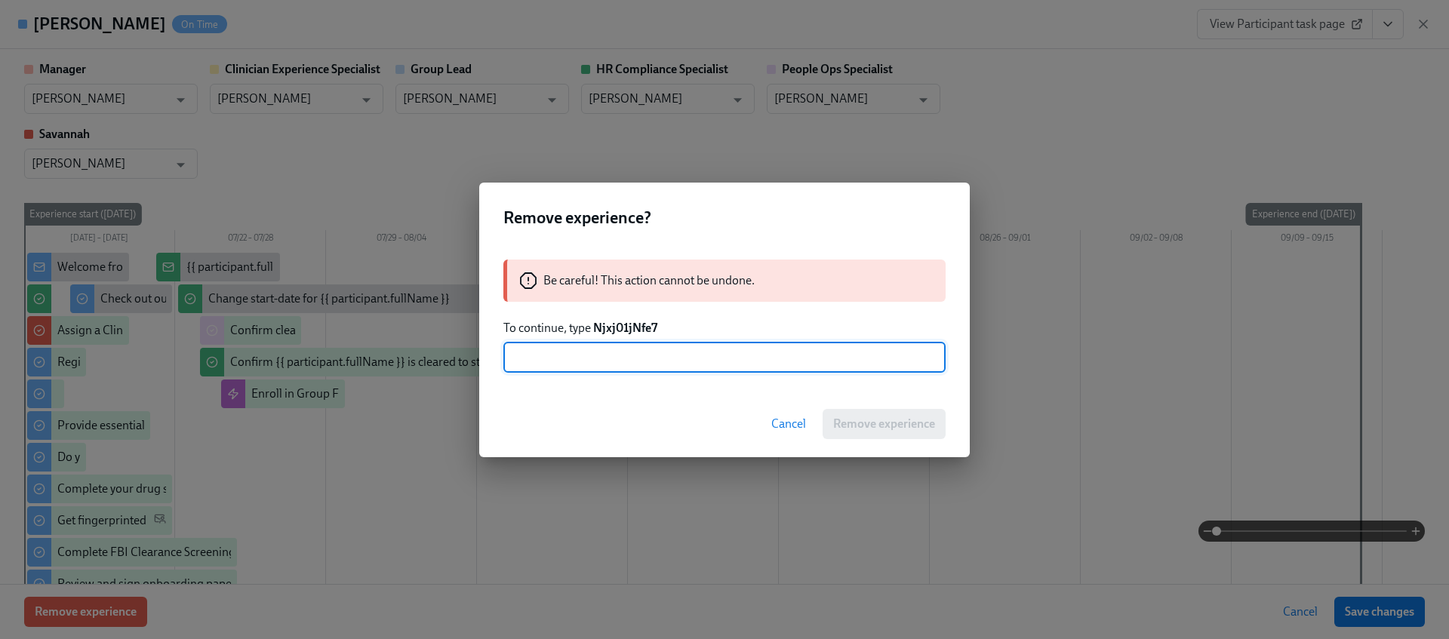
click at [622, 326] on strong "Njxj01jNfe7" at bounding box center [625, 328] width 64 height 14
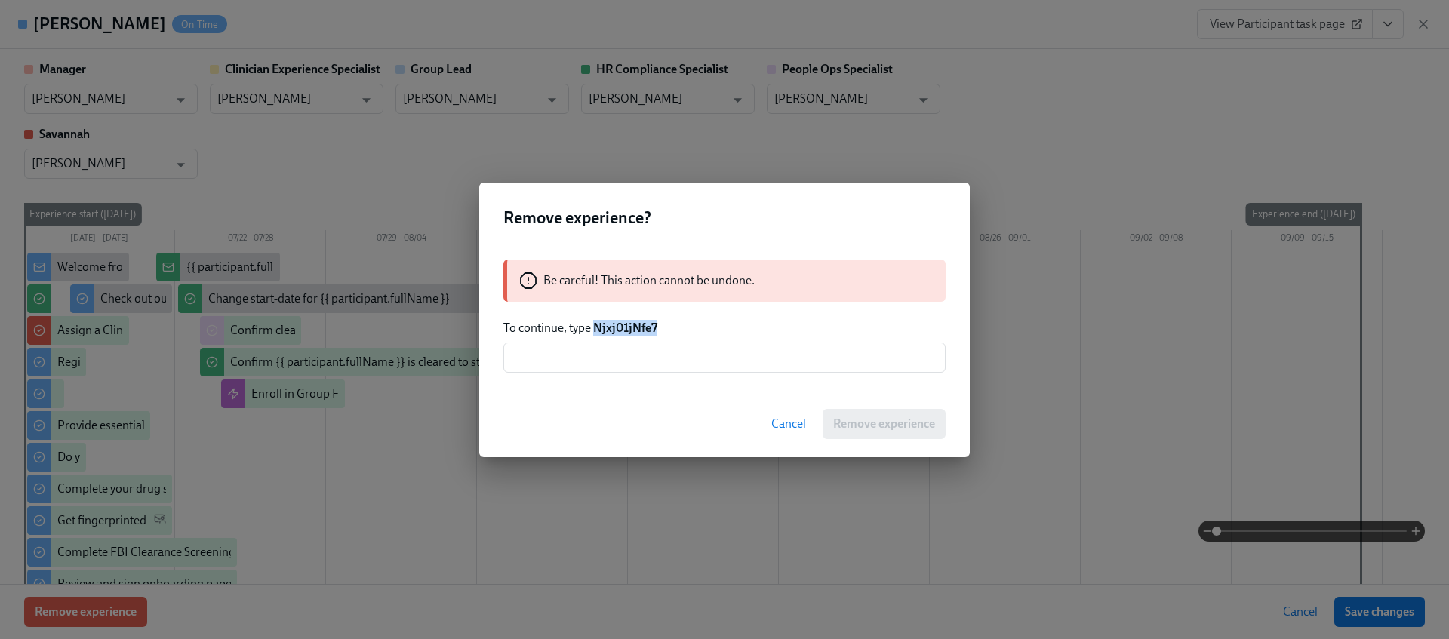
click at [622, 326] on strong "Njxj01jNfe7" at bounding box center [625, 328] width 64 height 14
copy strong "Njxj01jNfe7"
click at [613, 352] on input "text" at bounding box center [724, 358] width 442 height 30
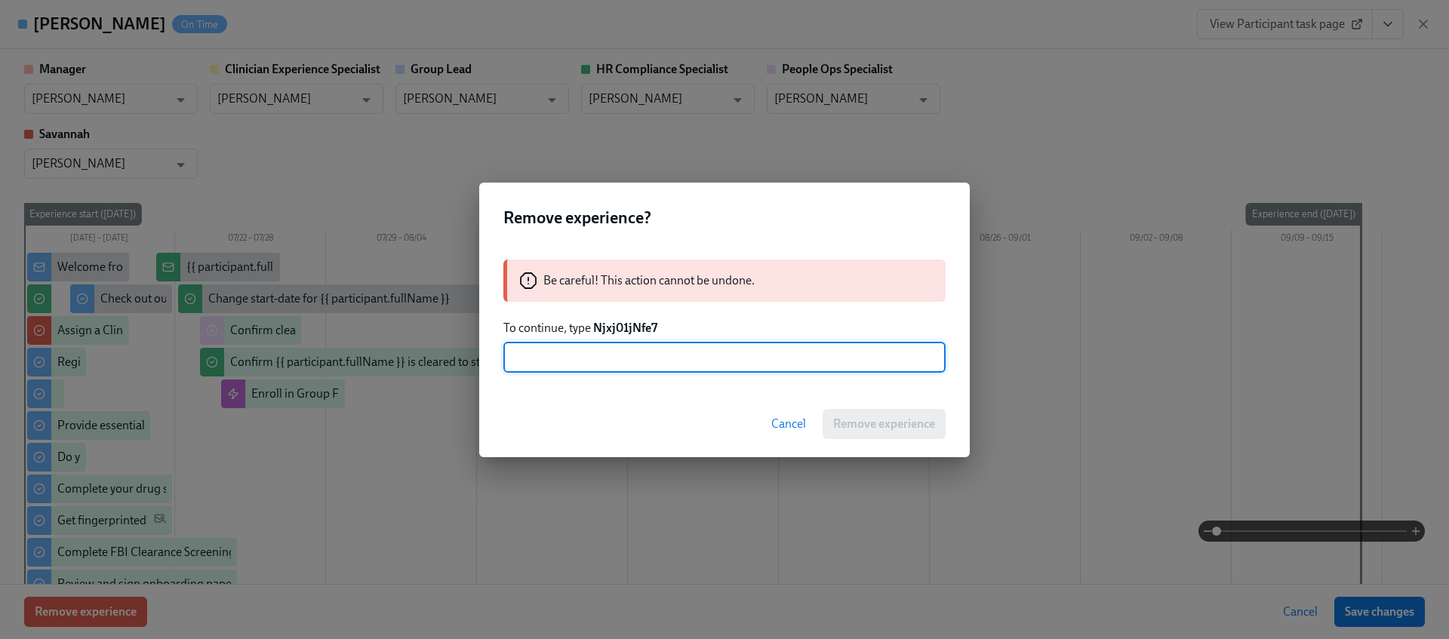
paste input "Njxj01jNfe7"
type input "Njxj01jNfe7"
click at [869, 408] on div "Cancel Remove experience" at bounding box center [724, 424] width 491 height 66
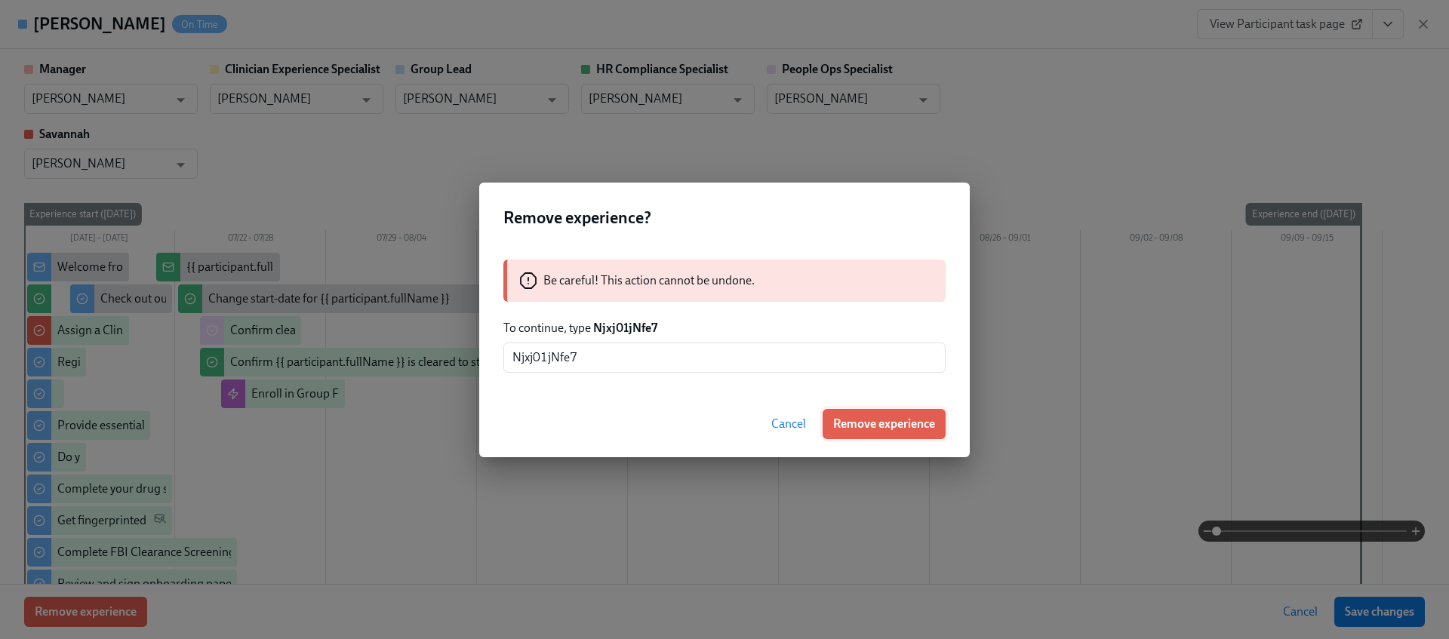
click at [864, 418] on span "Remove experience" at bounding box center [884, 424] width 102 height 15
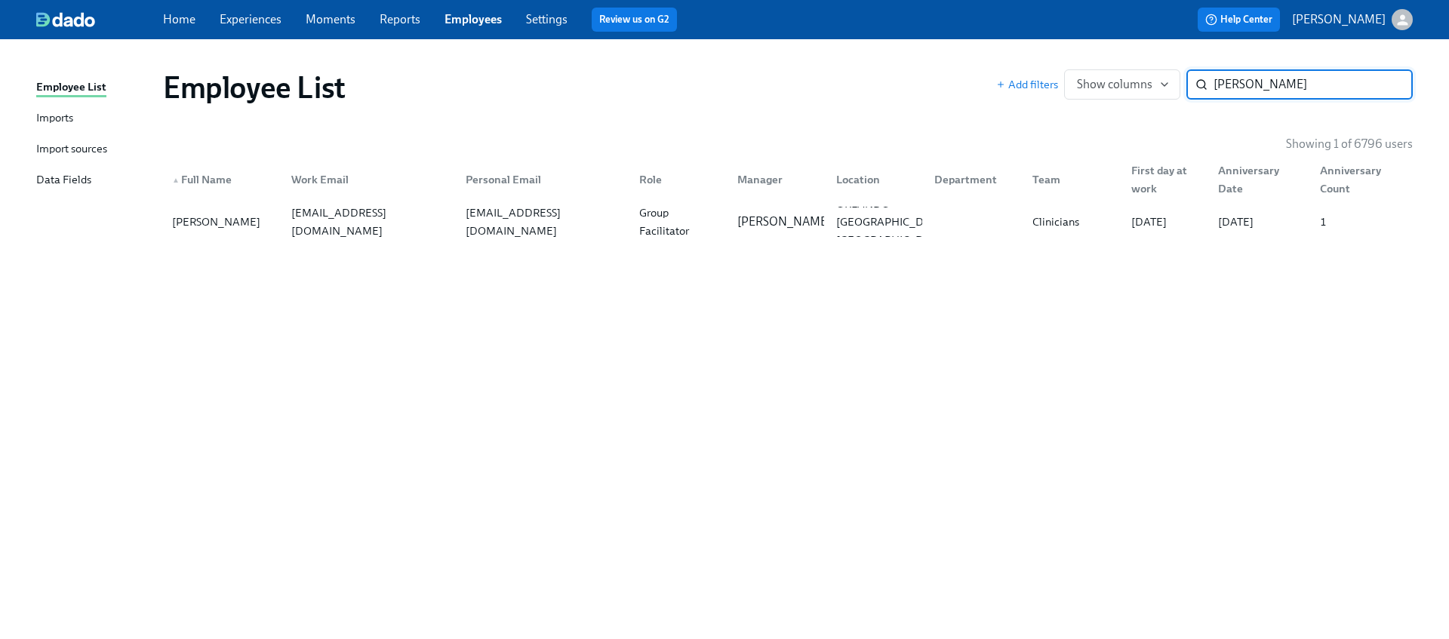
type input "Avlene Siffort"
click at [648, 233] on div "Group Facilitator" at bounding box center [679, 222] width 92 height 36
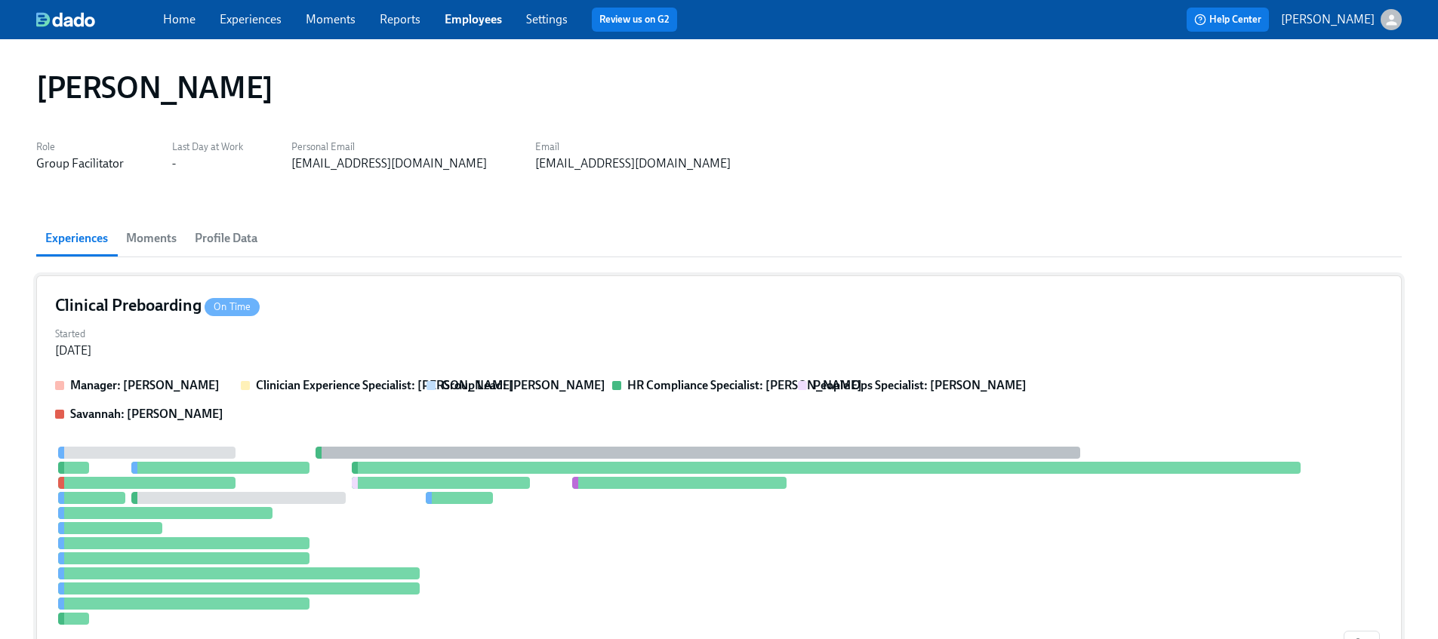
click at [567, 380] on strong "Group Lead: Don Hopkins" at bounding box center [523, 385] width 164 height 14
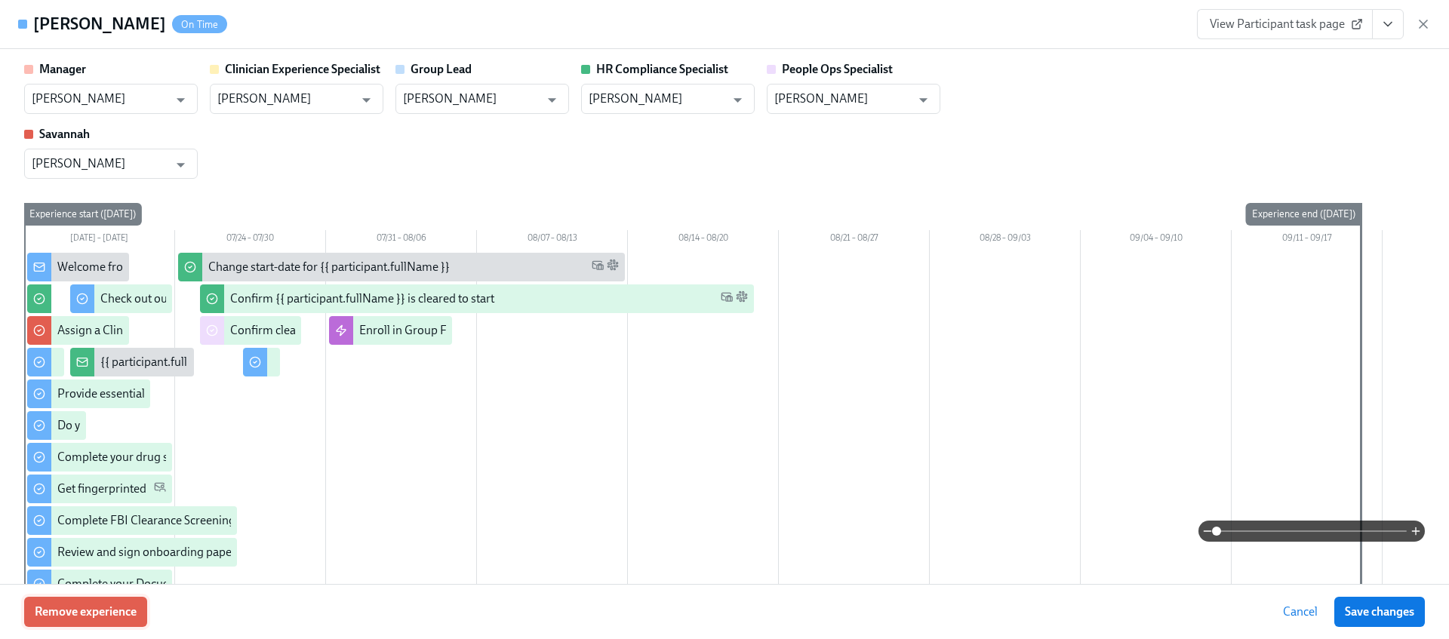
click at [132, 605] on span "Remove experience" at bounding box center [86, 611] width 102 height 15
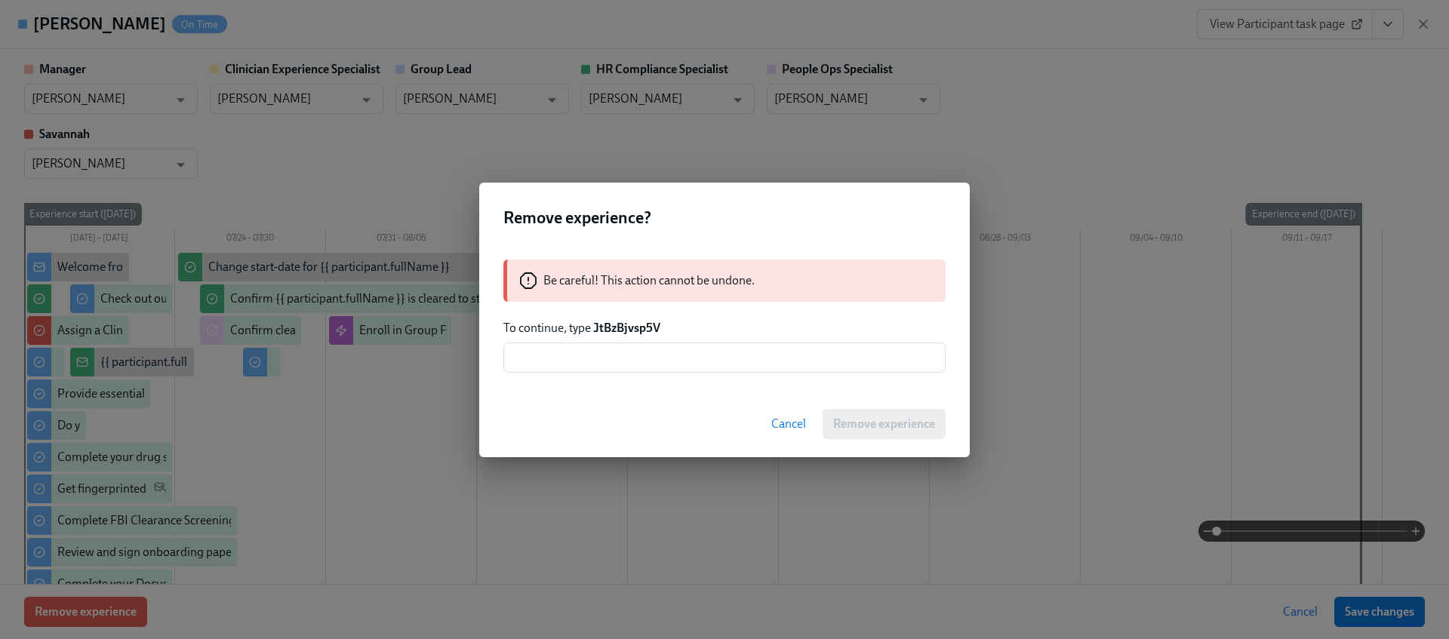
click at [618, 321] on strong "JtBzBjvsp5V" at bounding box center [626, 328] width 67 height 14
copy strong "JtBzBjvsp5V"
drag, startPoint x: 656, startPoint y: 355, endPoint x: 688, endPoint y: 358, distance: 32.7
click at [656, 355] on input "text" at bounding box center [724, 358] width 442 height 30
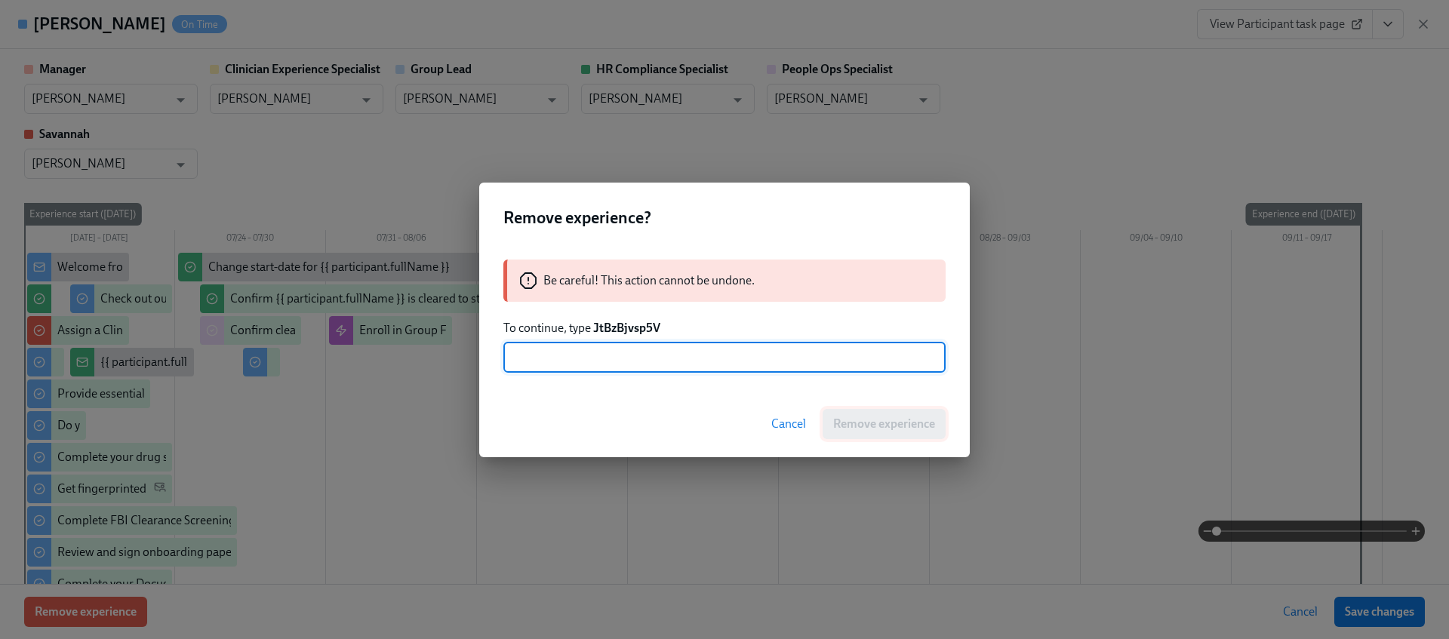
paste input "JtBzBjvsp5V"
type input "JtBzBjvsp5V"
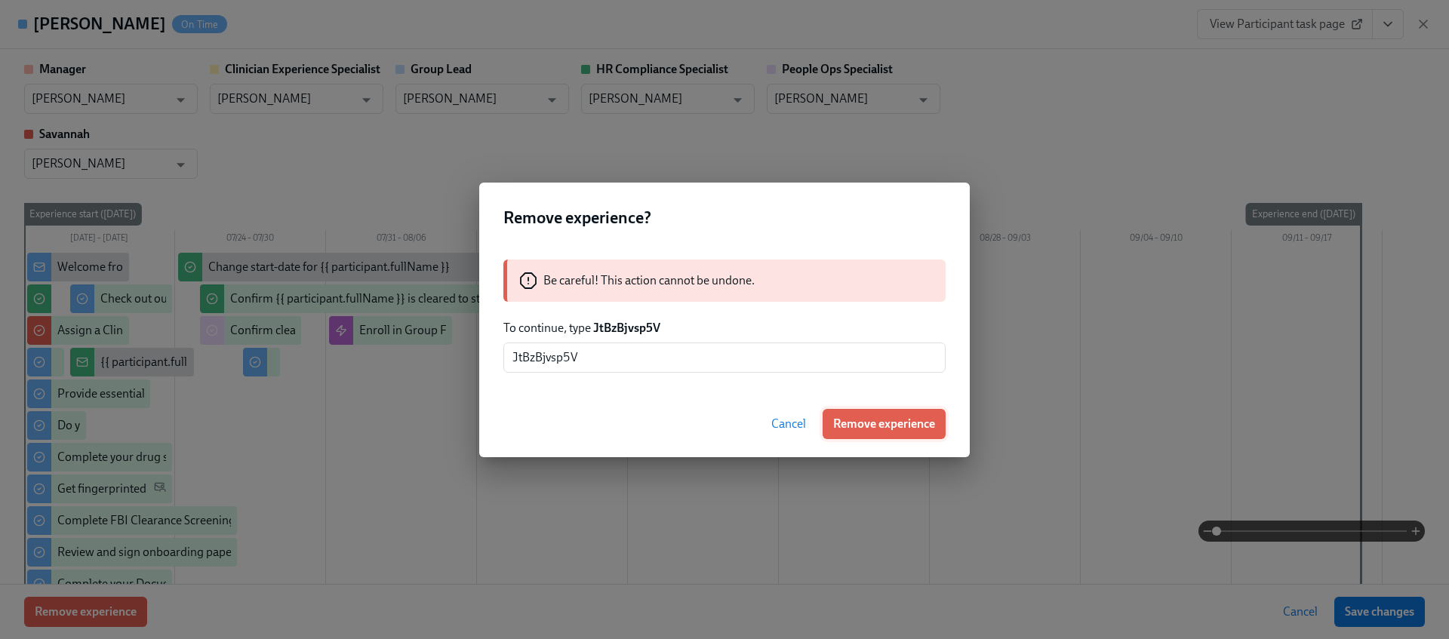
click at [880, 420] on span "Remove experience" at bounding box center [884, 424] width 102 height 15
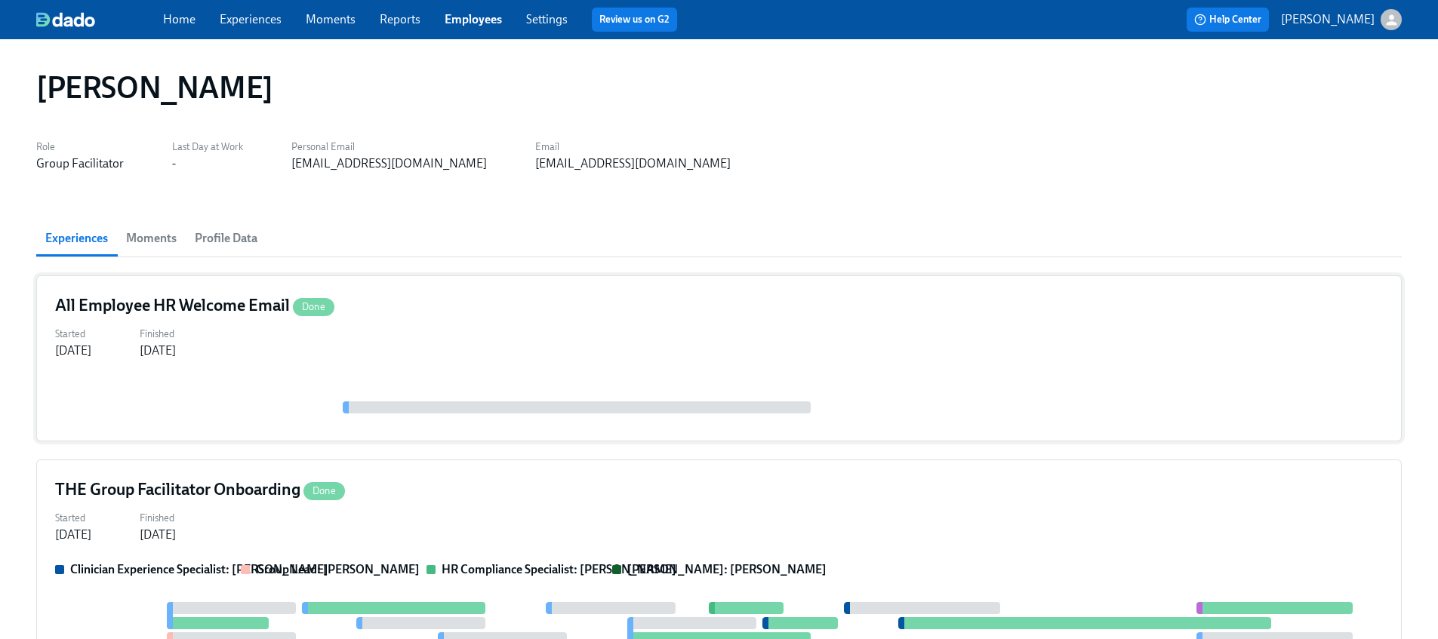
click at [328, 398] on div at bounding box center [718, 399] width 1327 height 45
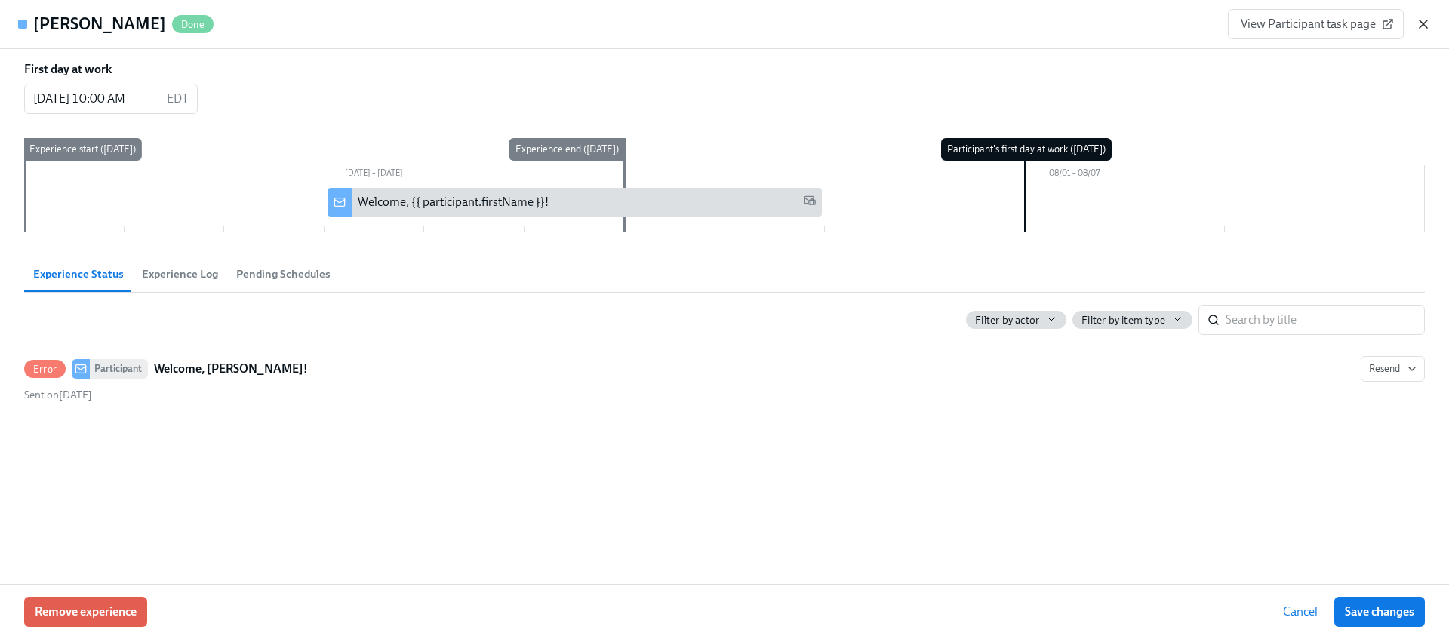
click at [1417, 23] on icon "button" at bounding box center [1423, 24] width 15 height 15
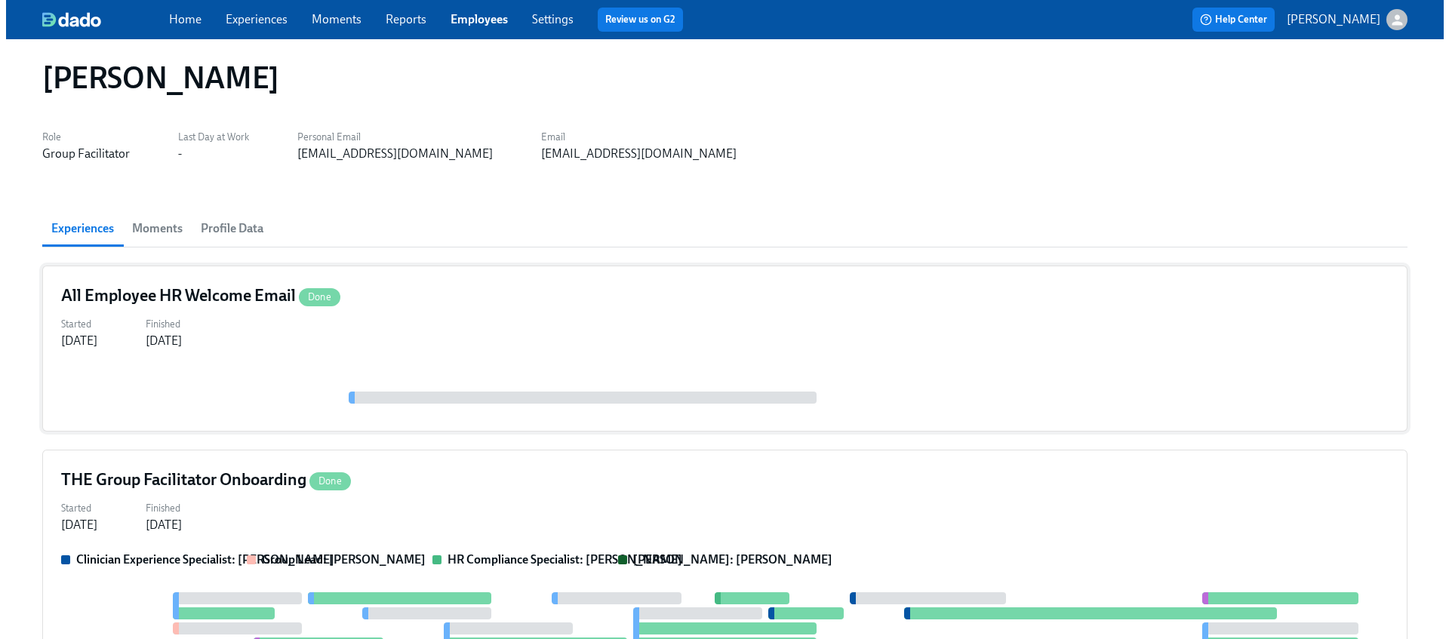
scroll to position [29, 0]
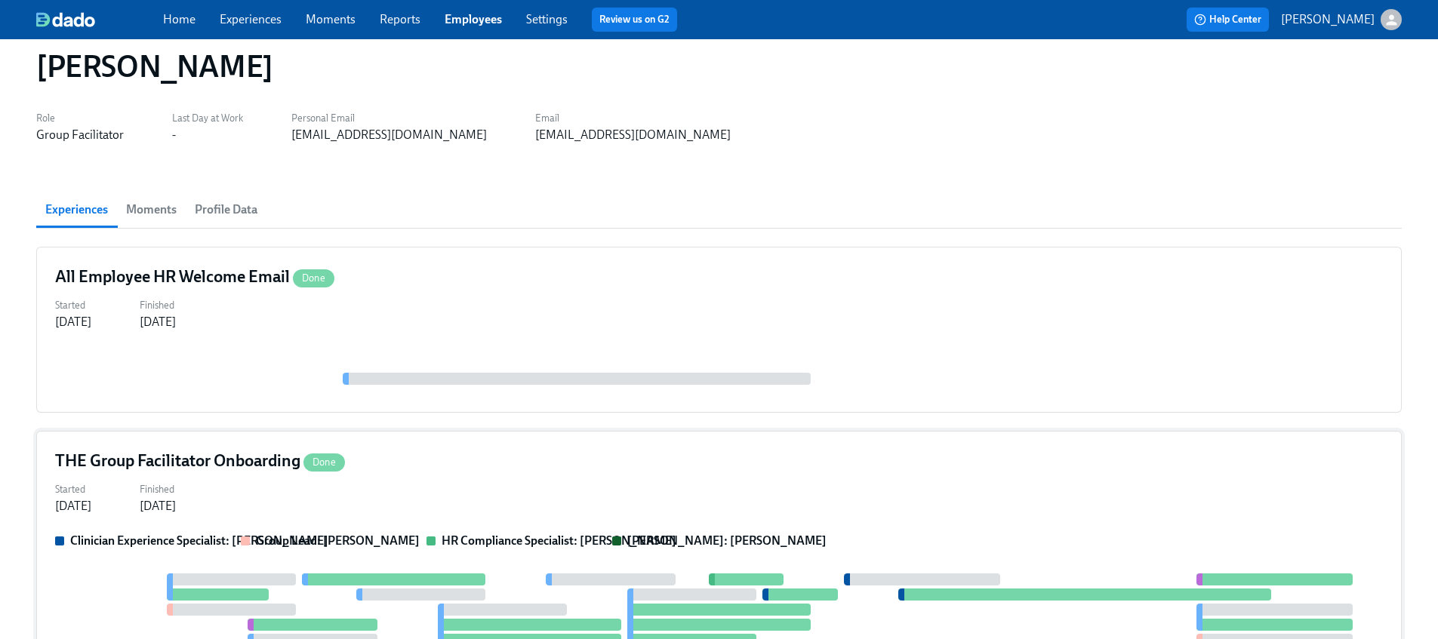
click at [310, 490] on div "Started Jul 31, 2025 Finished Sep 14, 2025" at bounding box center [718, 496] width 1327 height 36
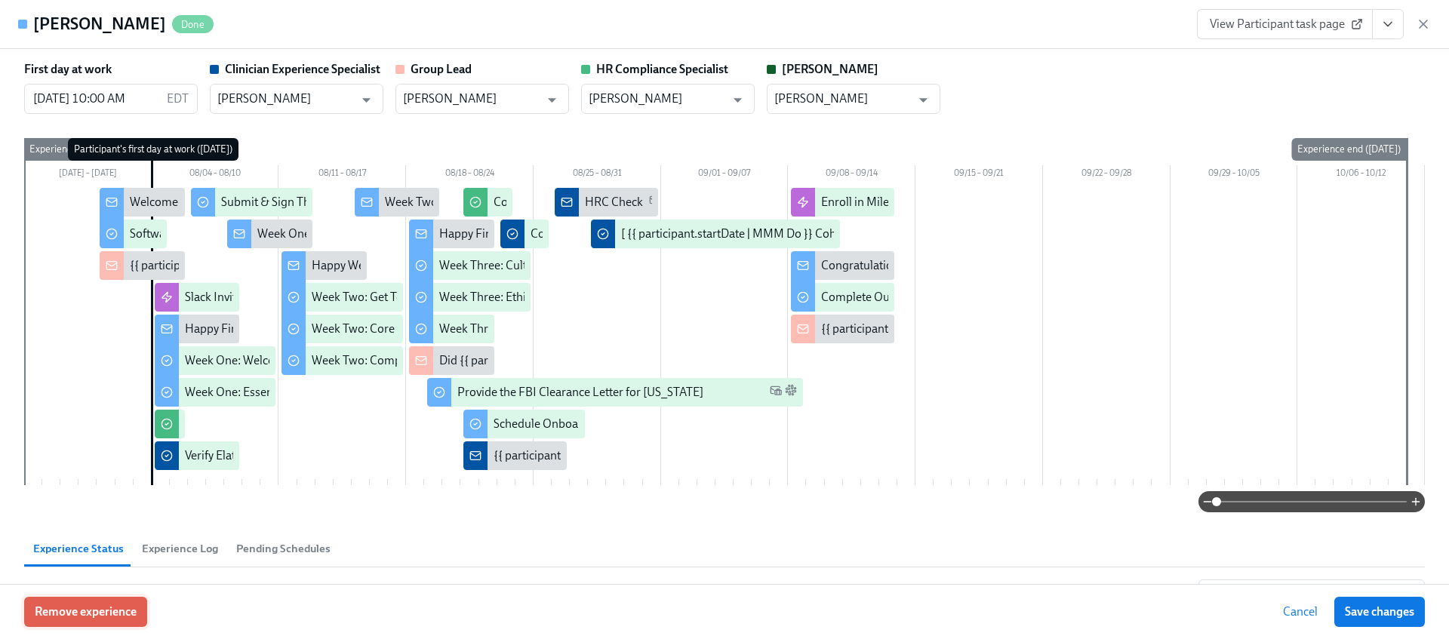
click at [108, 608] on span "Remove experience" at bounding box center [86, 611] width 102 height 15
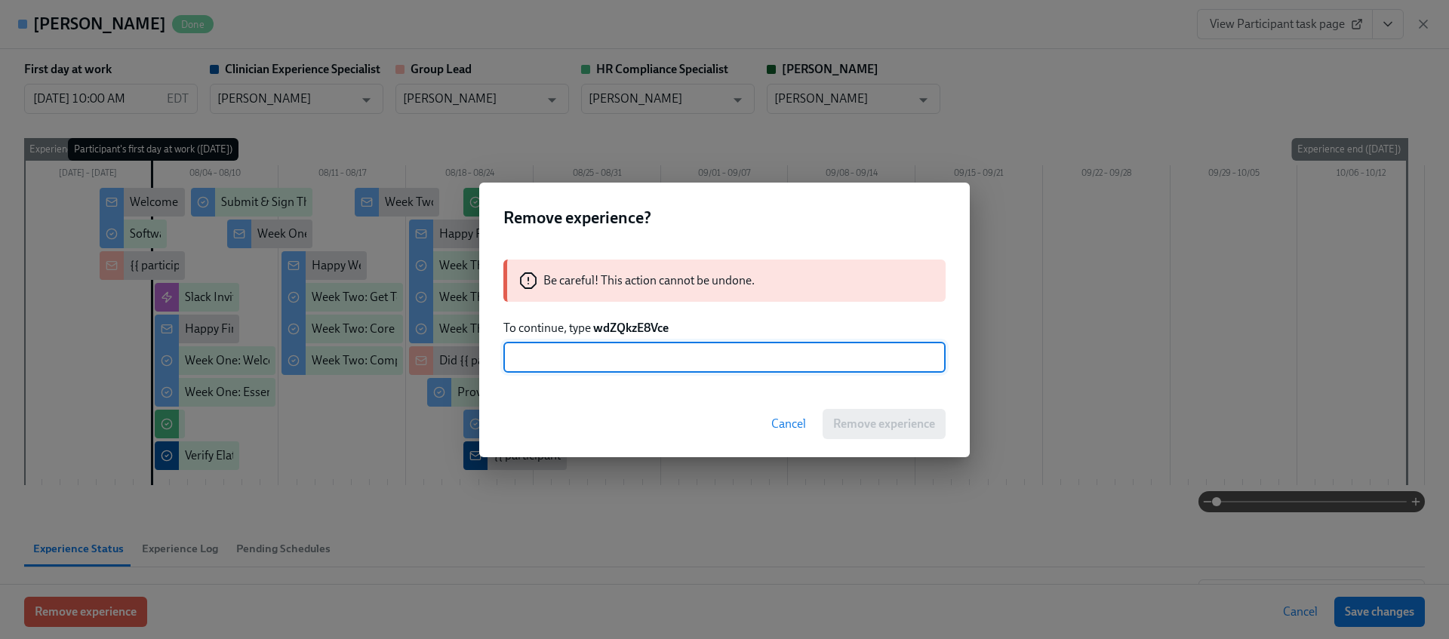
click at [626, 321] on strong "wdZQkzE8Vce" at bounding box center [630, 328] width 75 height 14
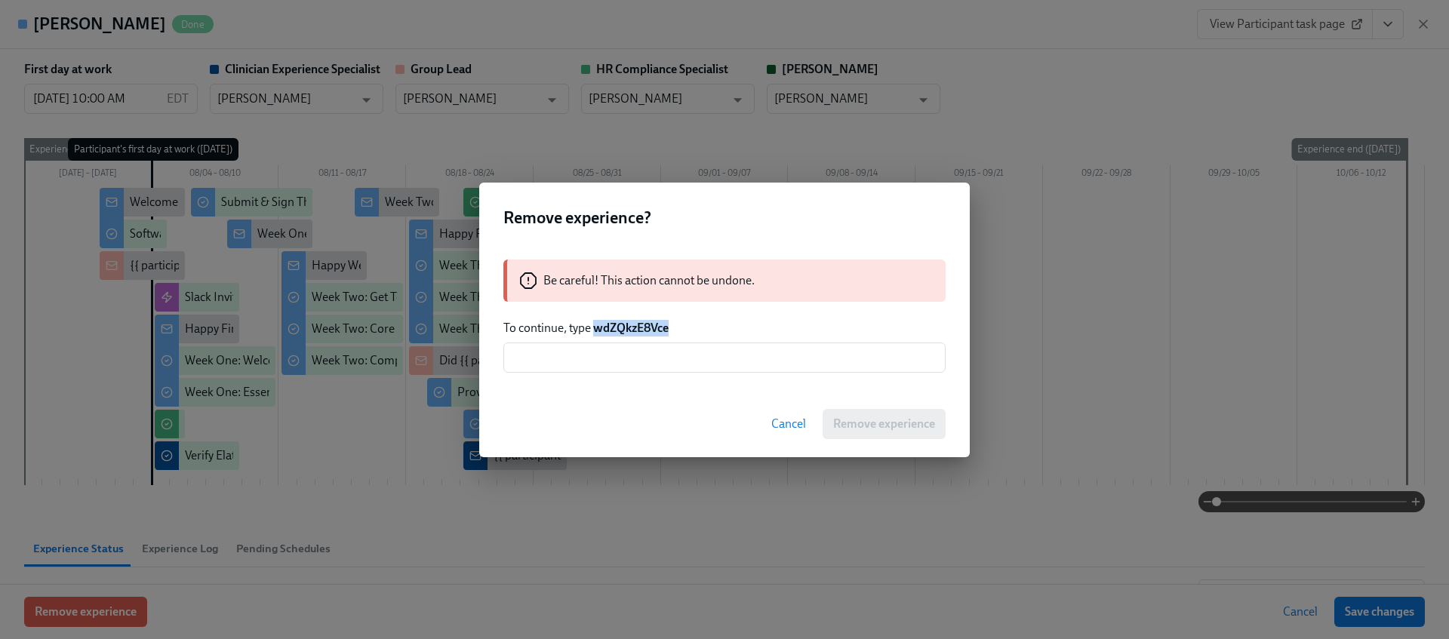
click at [626, 321] on strong "wdZQkzE8Vce" at bounding box center [630, 328] width 75 height 14
copy strong "wdZQkzE8Vce"
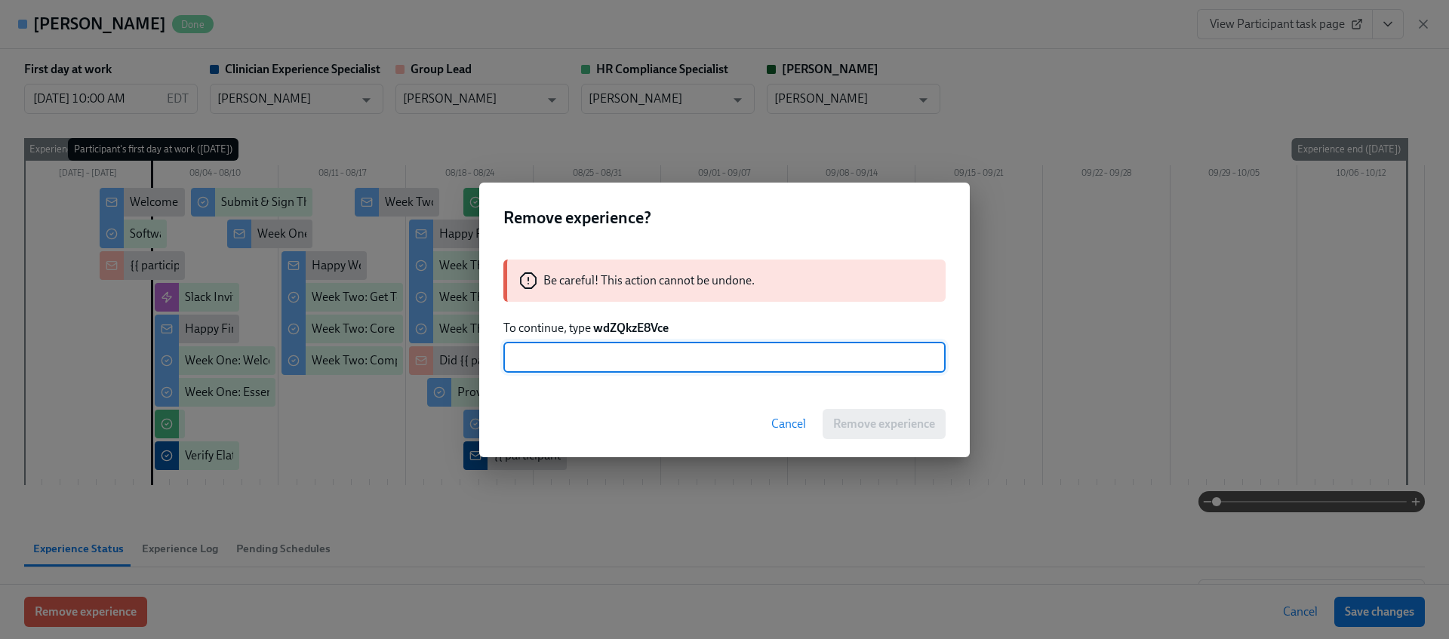
click at [641, 364] on input "text" at bounding box center [724, 358] width 442 height 30
paste input "wdZQkzE8Vce"
type input "wdZQkzE8Vce"
click at [925, 433] on button "Remove experience" at bounding box center [884, 424] width 123 height 30
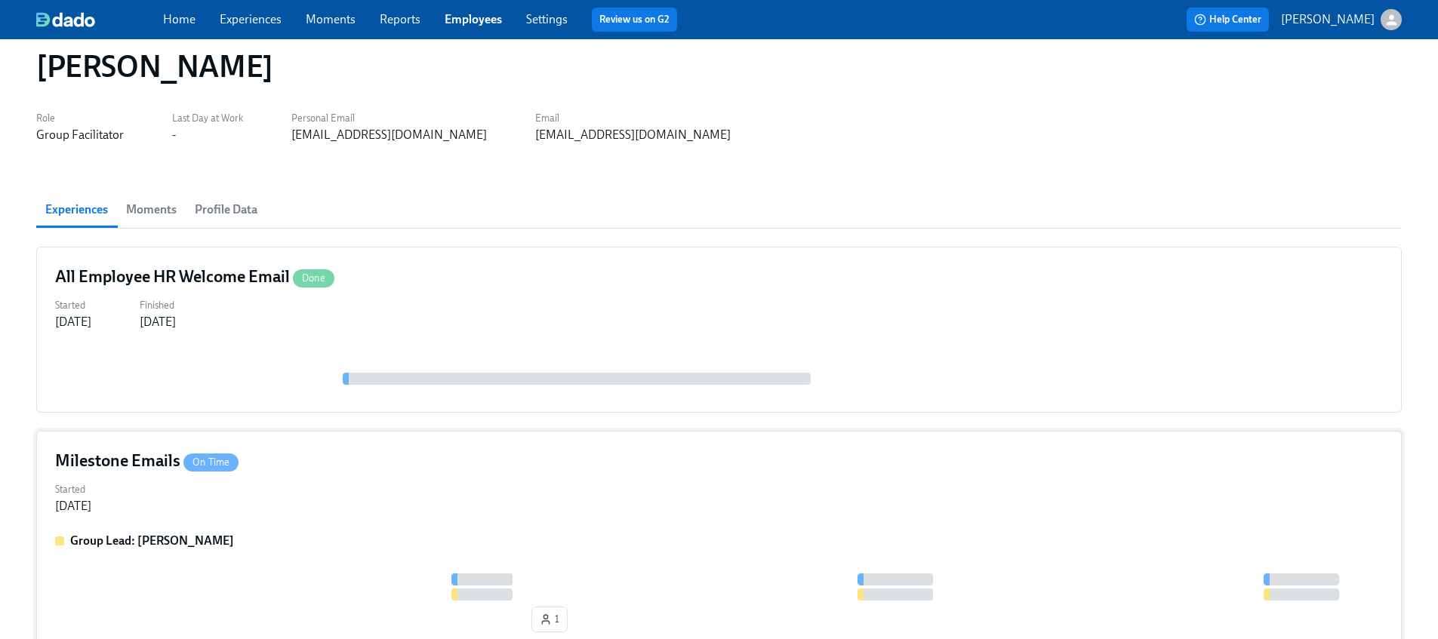
click at [345, 518] on div "Milestone Emails On Time Started Sep 09, 2025 Group Lead: Don Hopkins 1" at bounding box center [718, 544] width 1365 height 226
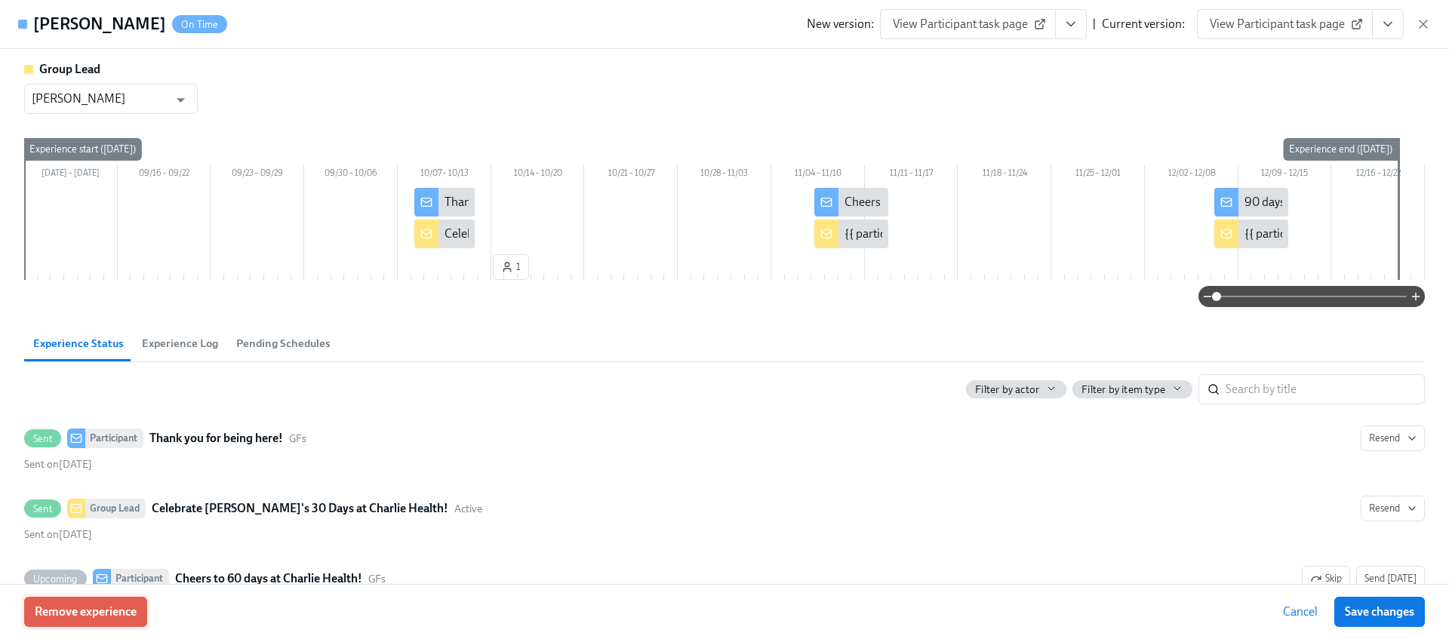
click at [127, 608] on span "Remove experience" at bounding box center [86, 611] width 102 height 15
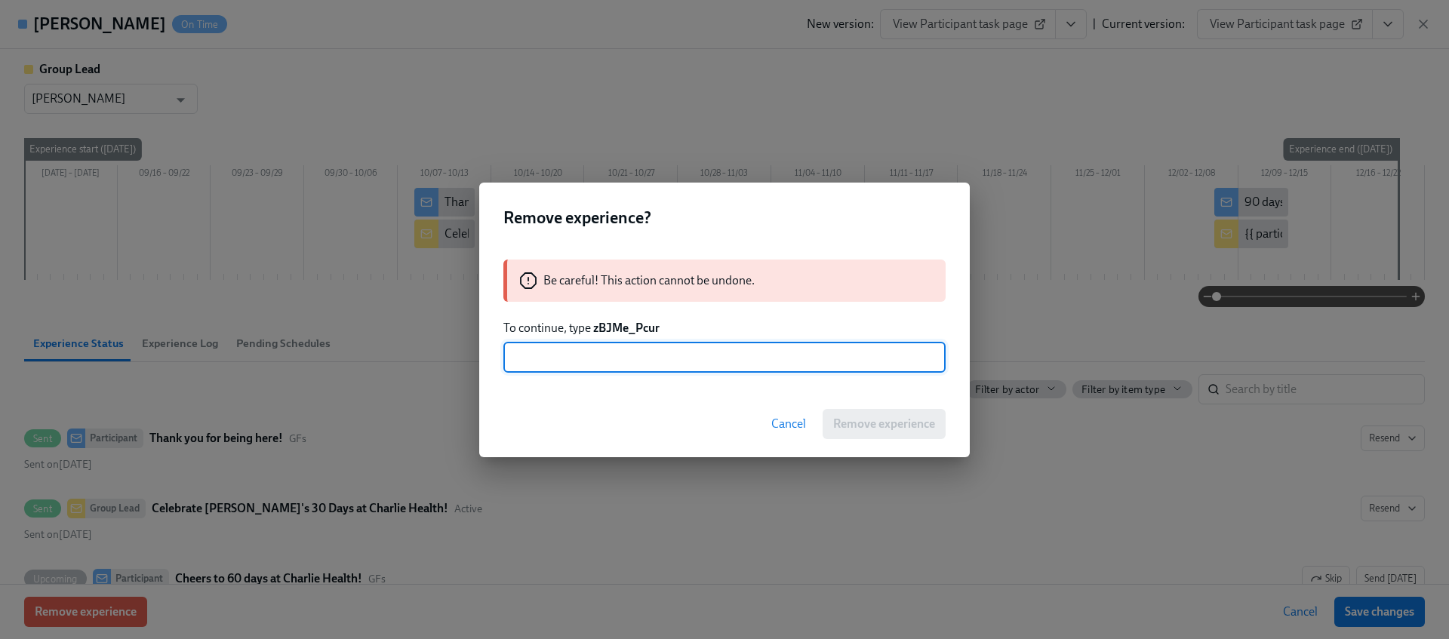
click at [622, 327] on strong "zBJMe_Pcur" at bounding box center [626, 328] width 66 height 14
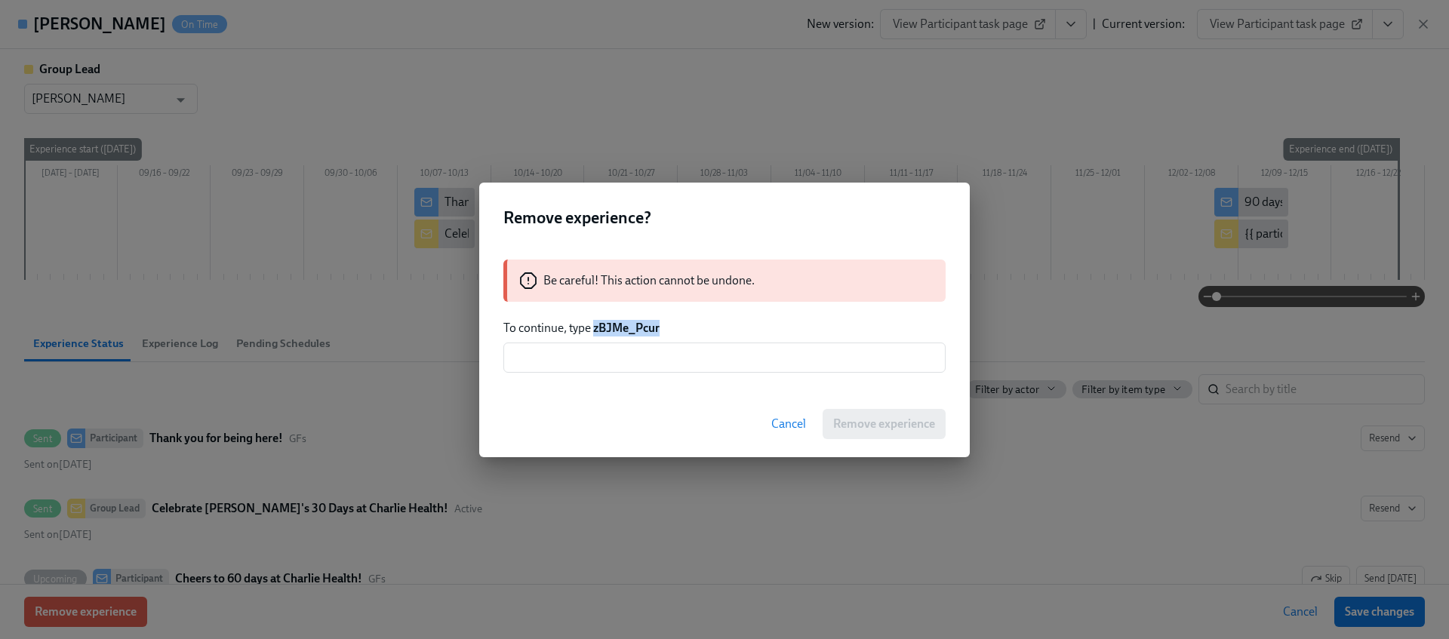
click at [623, 327] on strong "zBJMe_Pcur" at bounding box center [626, 328] width 66 height 14
copy strong "zBJMe_Pcur"
click at [635, 358] on input "text" at bounding box center [724, 358] width 442 height 30
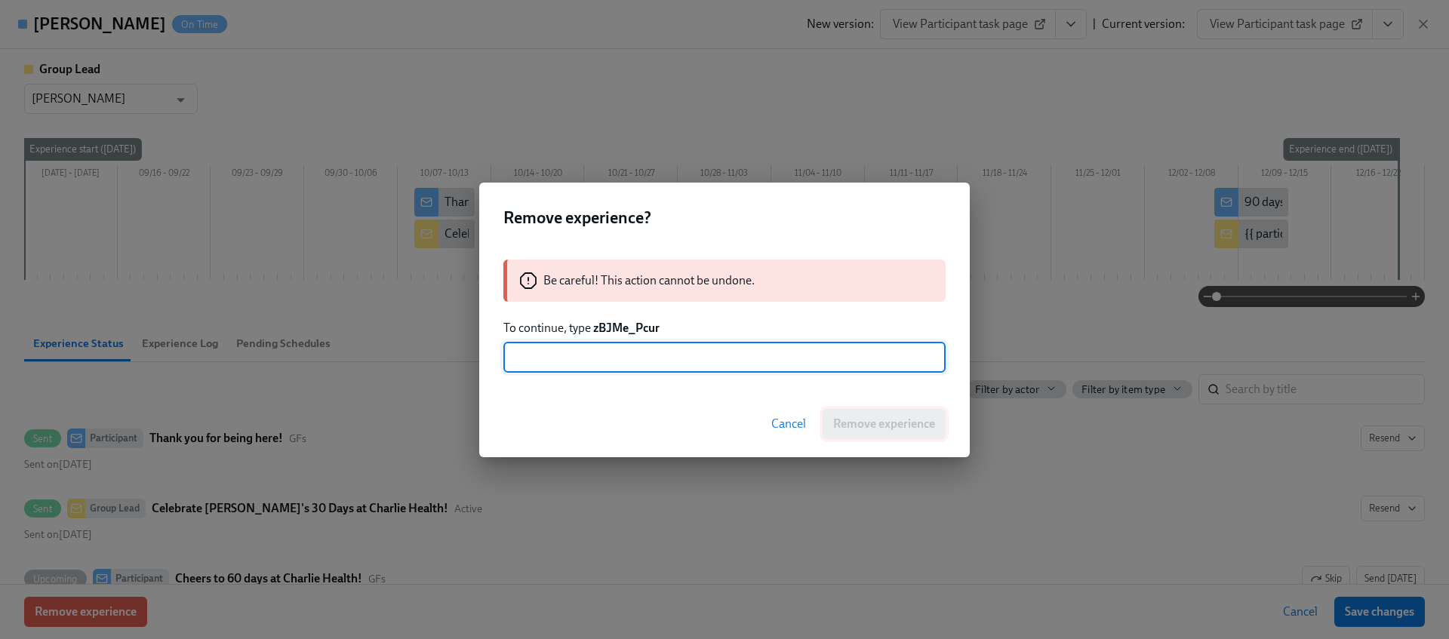
paste input "zBJMe_Pcur"
type input "zBJMe_Pcur"
click at [889, 427] on span "Remove experience" at bounding box center [884, 424] width 102 height 15
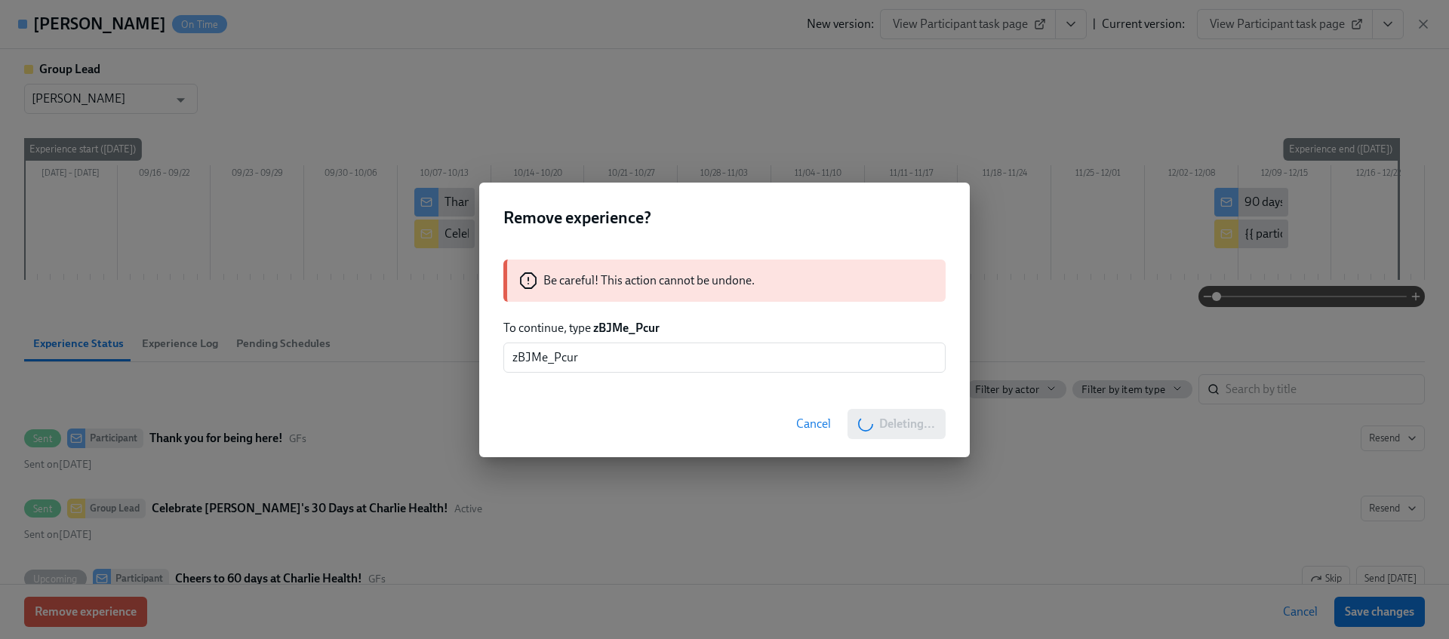
scroll to position [0, 0]
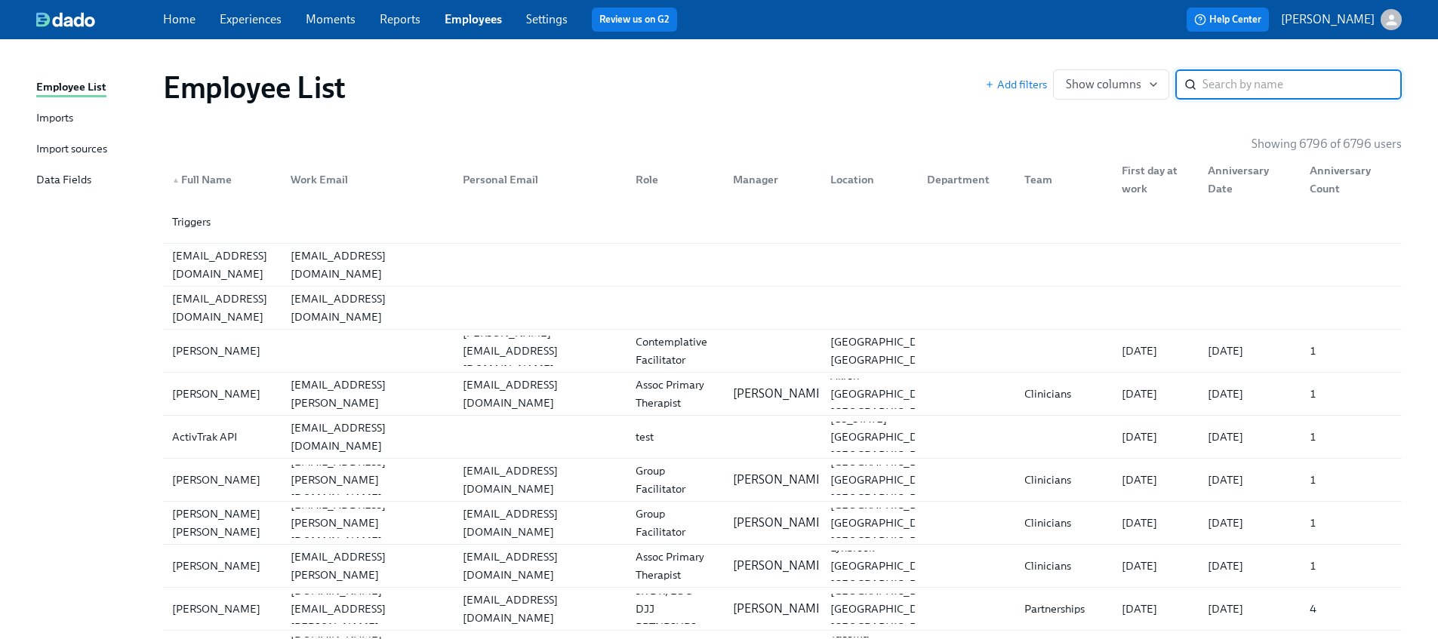
paste input "Taphanique [PERSON_NAME]"
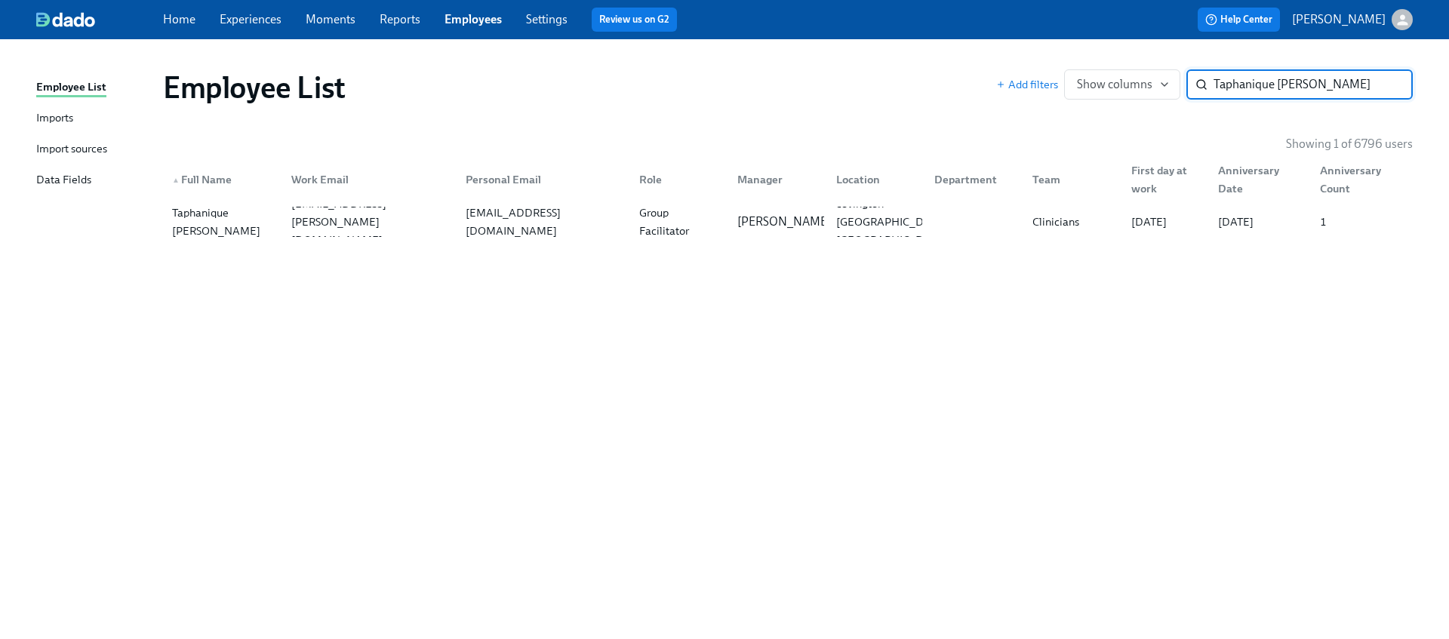
type input "Taphanique [PERSON_NAME]"
click at [789, 217] on p "[PERSON_NAME]" at bounding box center [784, 222] width 94 height 17
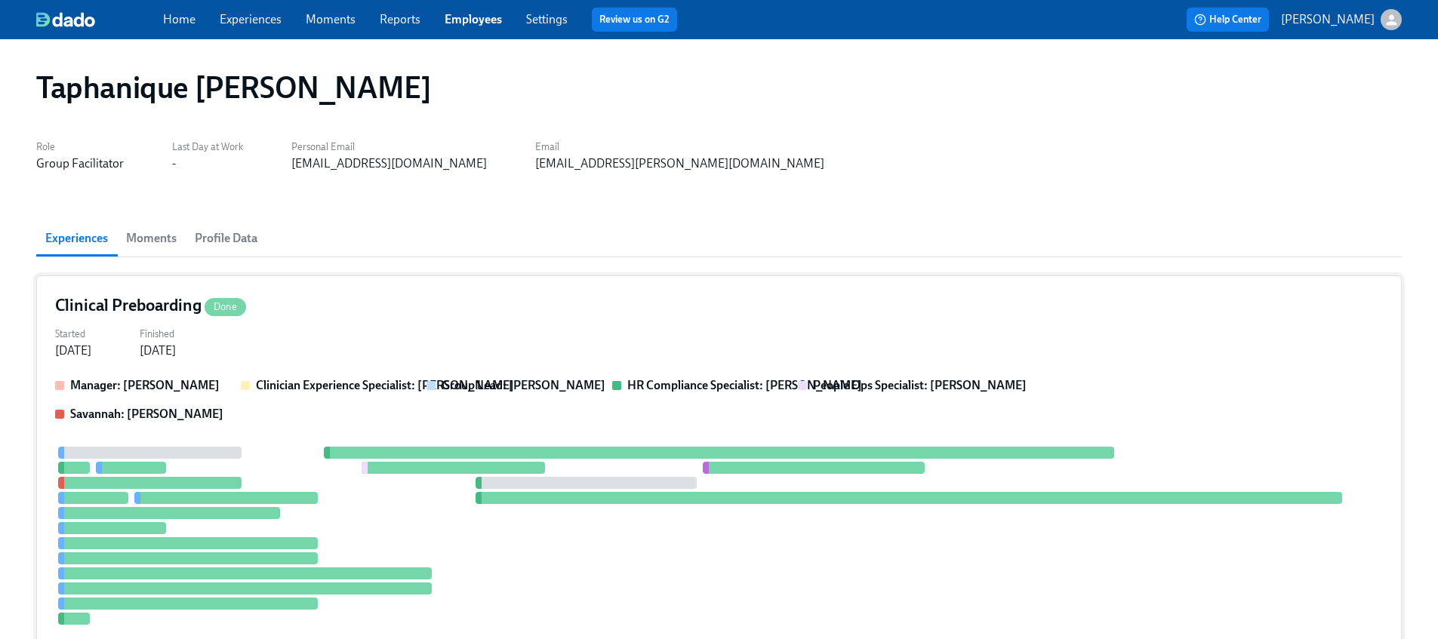
click at [269, 378] on strong "Clinician Experience Specialist: [PERSON_NAME]" at bounding box center [385, 385] width 258 height 14
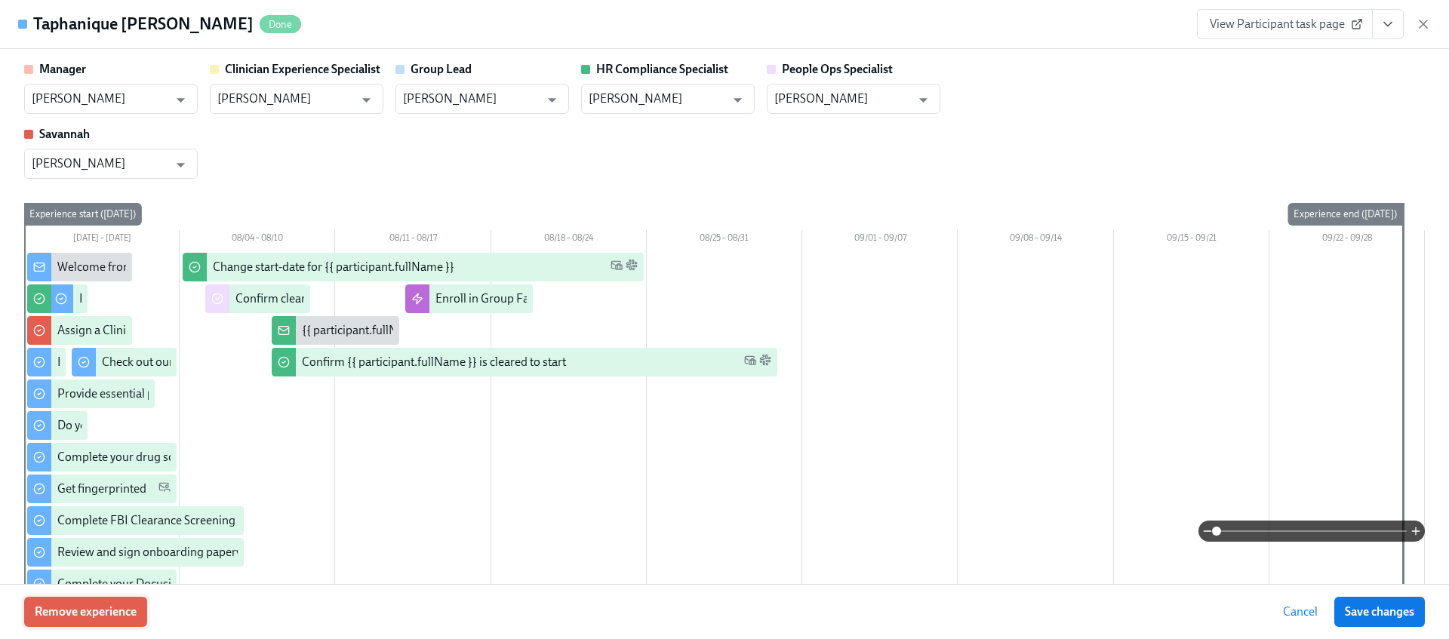
click at [109, 606] on span "Remove experience" at bounding box center [86, 611] width 102 height 15
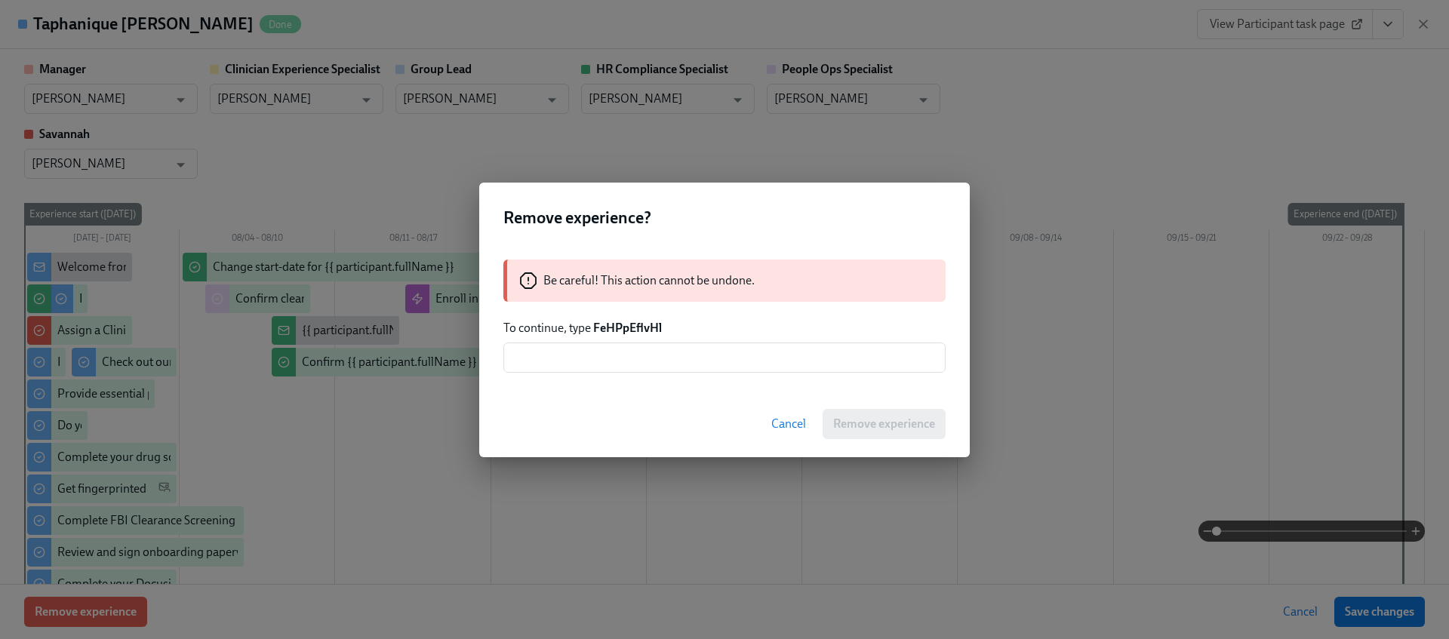
click at [627, 326] on strong "FeHPpEflvHl" at bounding box center [627, 328] width 69 height 14
copy strong "FeHPpEflvHl"
click at [639, 373] on div "Be careful! This action cannot be undone. To continue, type FeHPpEflvHl ​" at bounding box center [724, 315] width 491 height 149
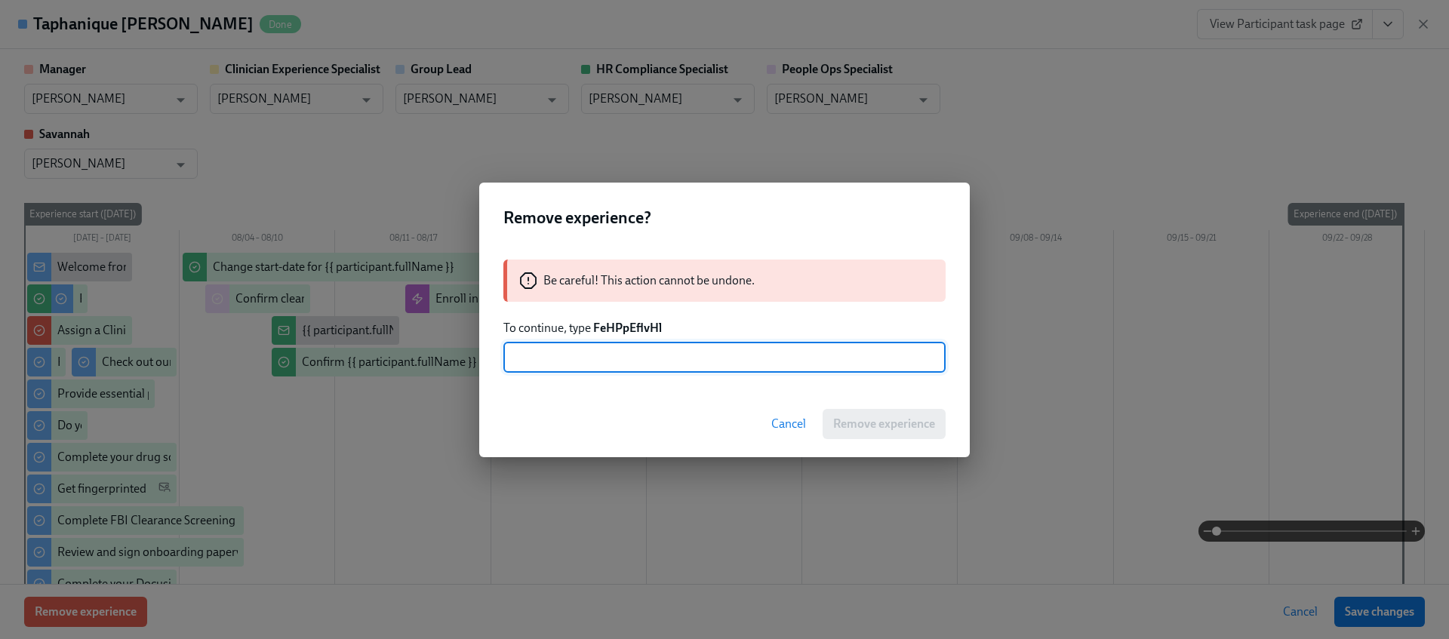
click at [645, 367] on input "text" at bounding box center [724, 358] width 442 height 30
paste input "FeHPpEflvHl"
type input "FeHPpEflvHl"
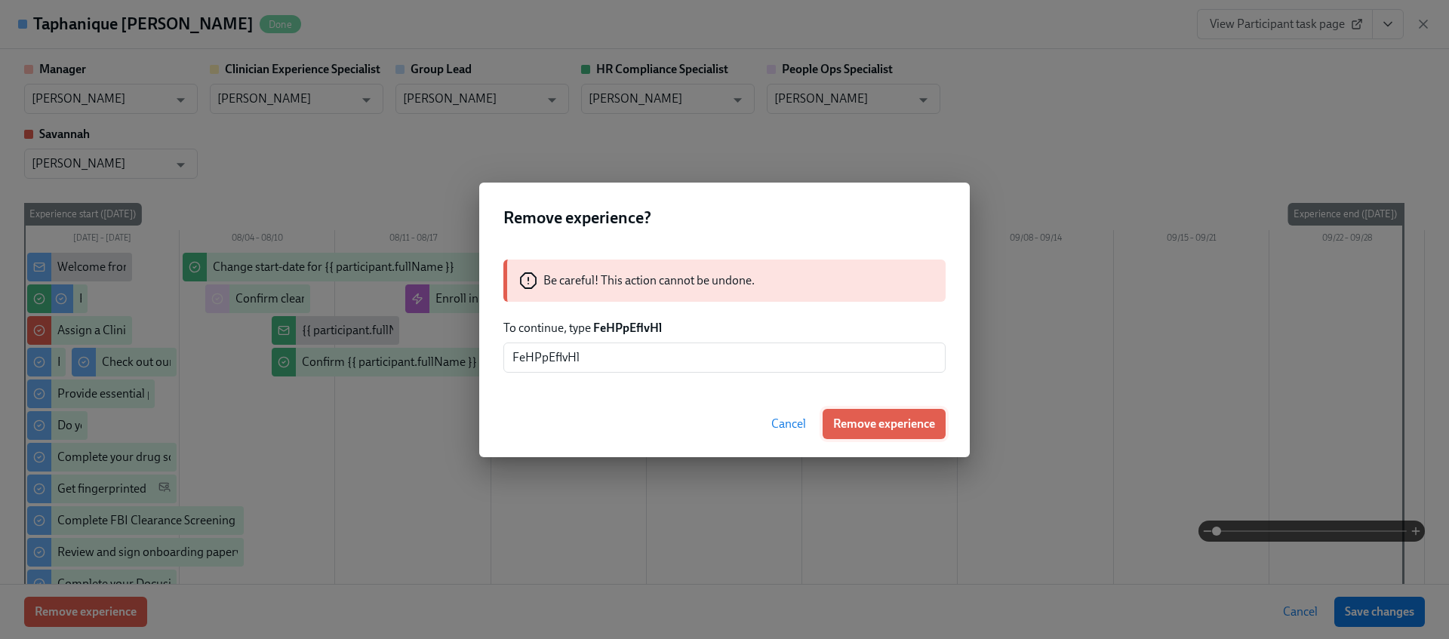
click at [851, 426] on span "Remove experience" at bounding box center [884, 424] width 102 height 15
